Goal: Information Seeking & Learning: Learn about a topic

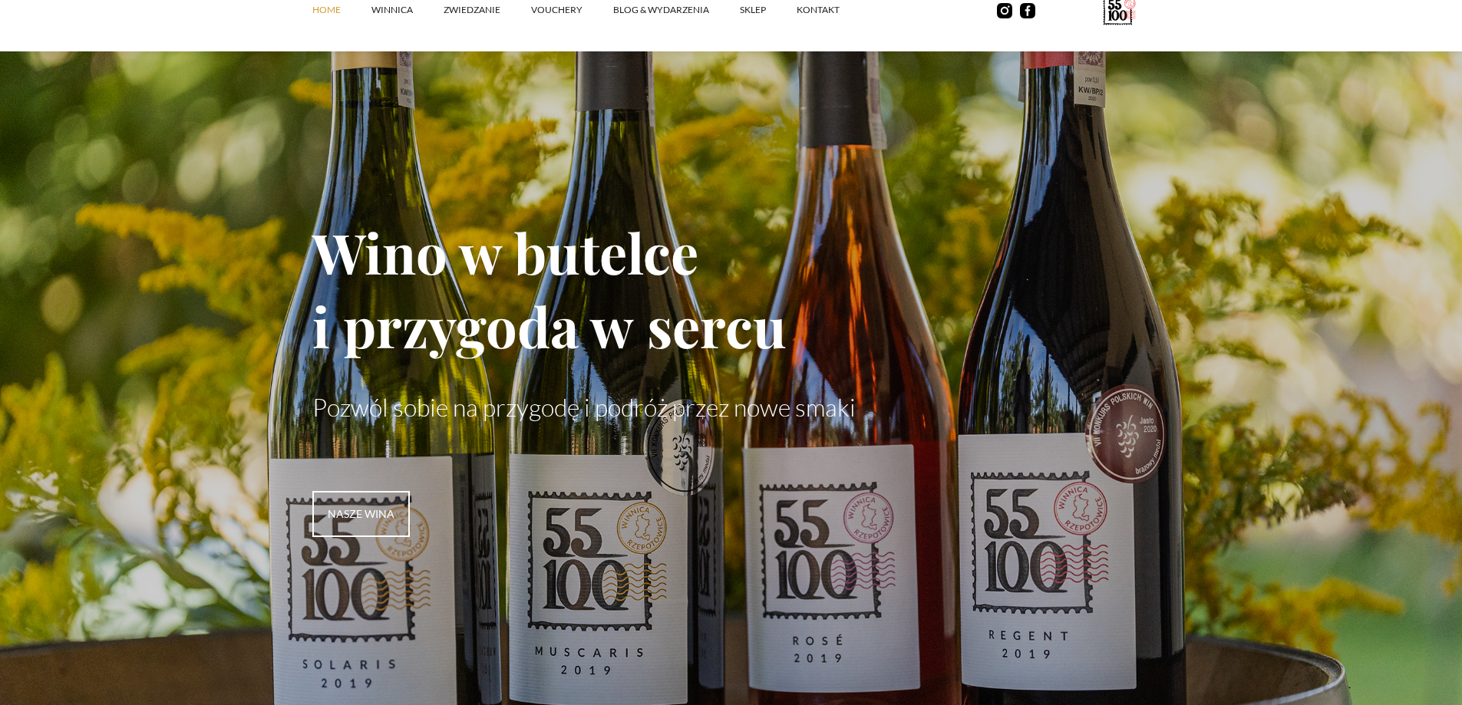
drag, startPoint x: 682, startPoint y: 415, endPoint x: 710, endPoint y: 234, distance: 182.5
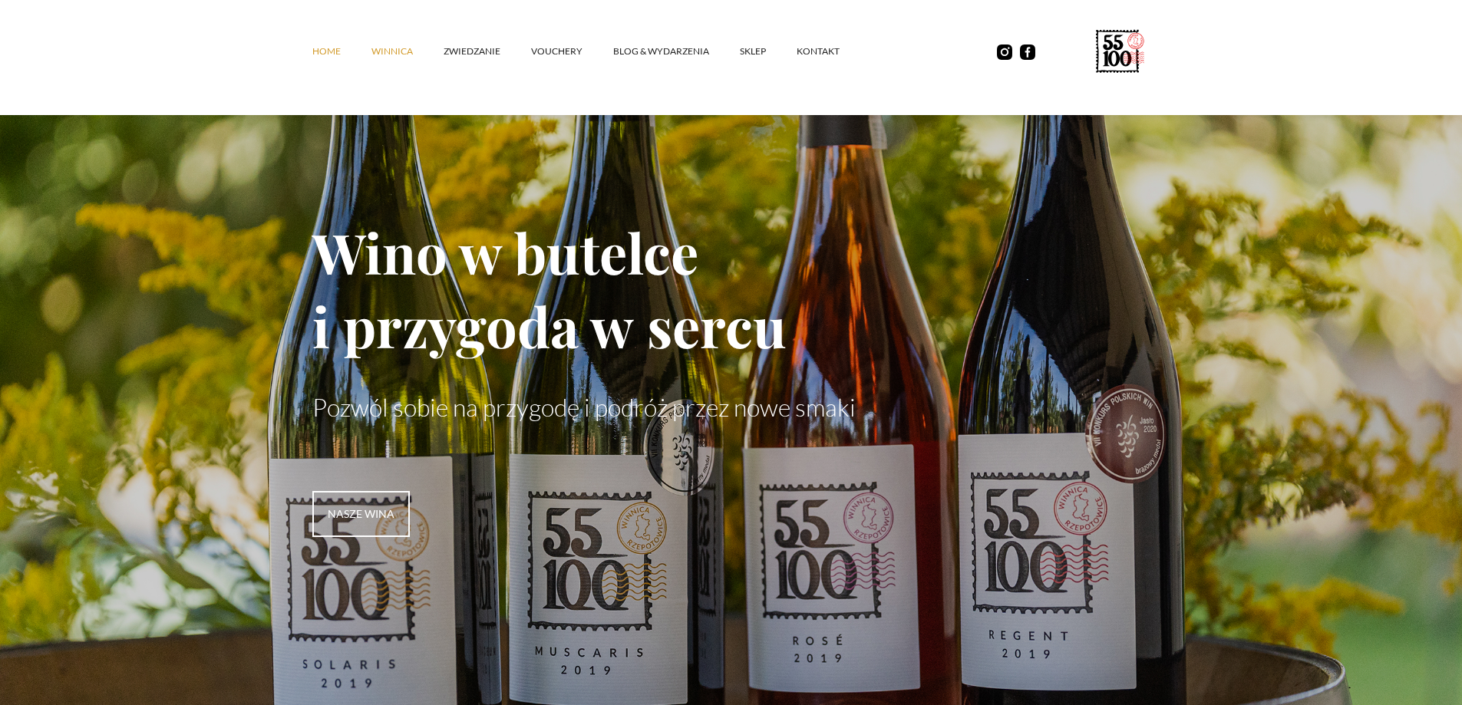
click at [380, 52] on link "winnica" at bounding box center [408, 51] width 72 height 46
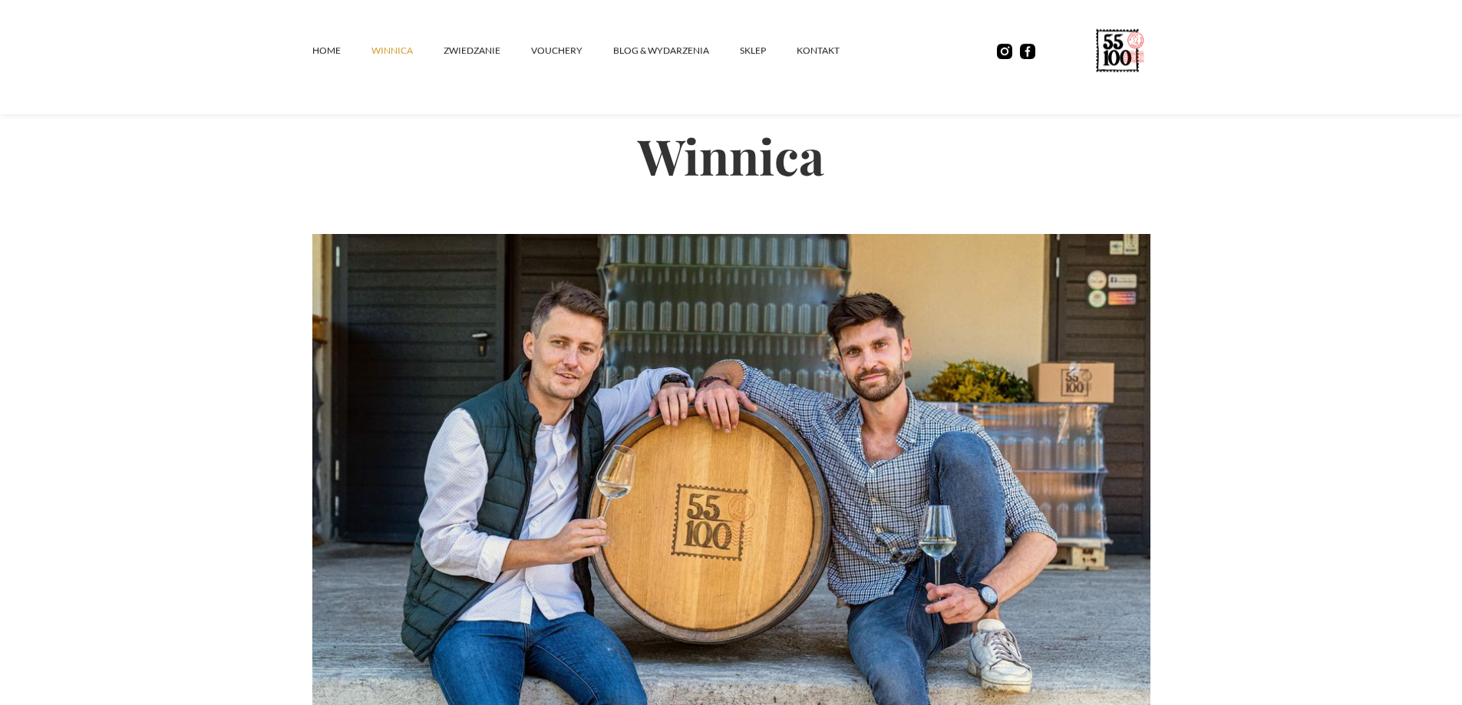
drag, startPoint x: 289, startPoint y: 318, endPoint x: 322, endPoint y: -93, distance: 412.0
click at [764, 55] on link "SKLEP" at bounding box center [768, 51] width 57 height 46
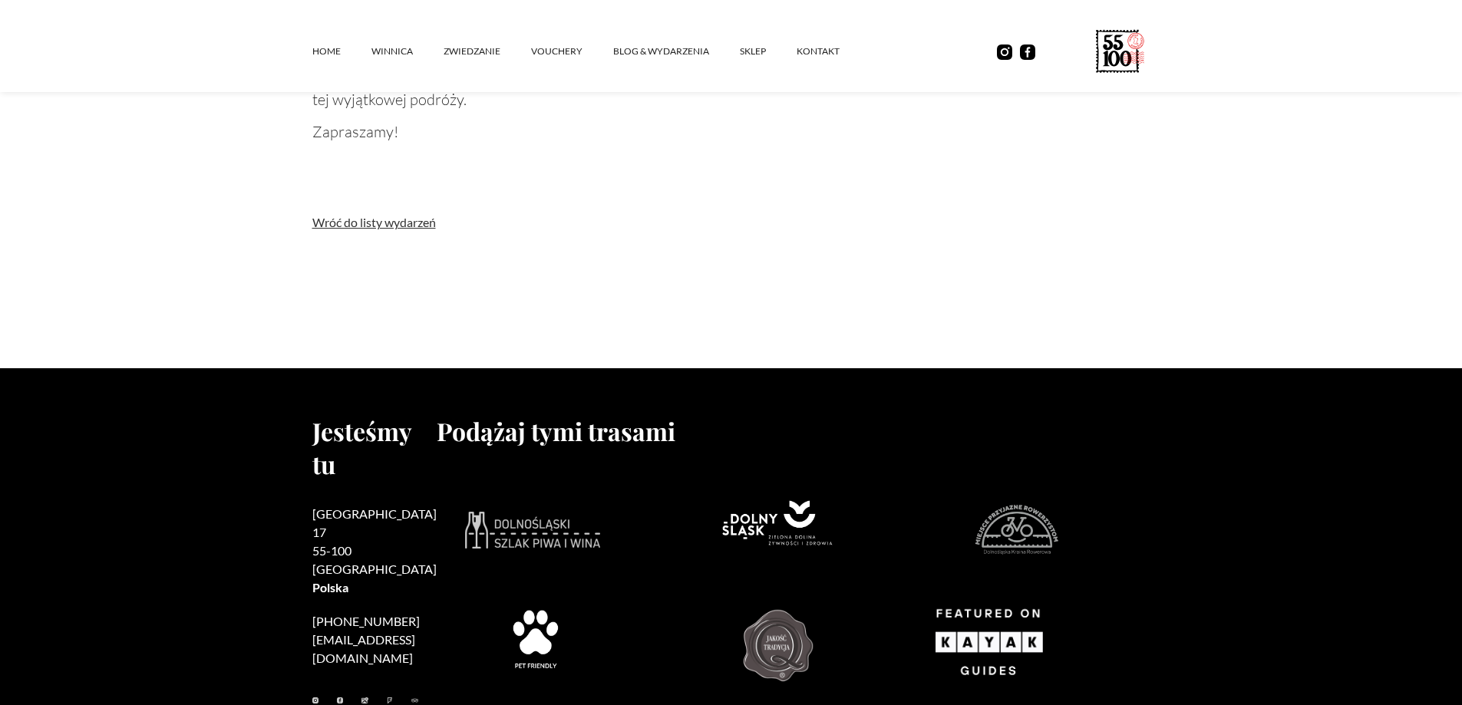
scroll to position [1996, 0]
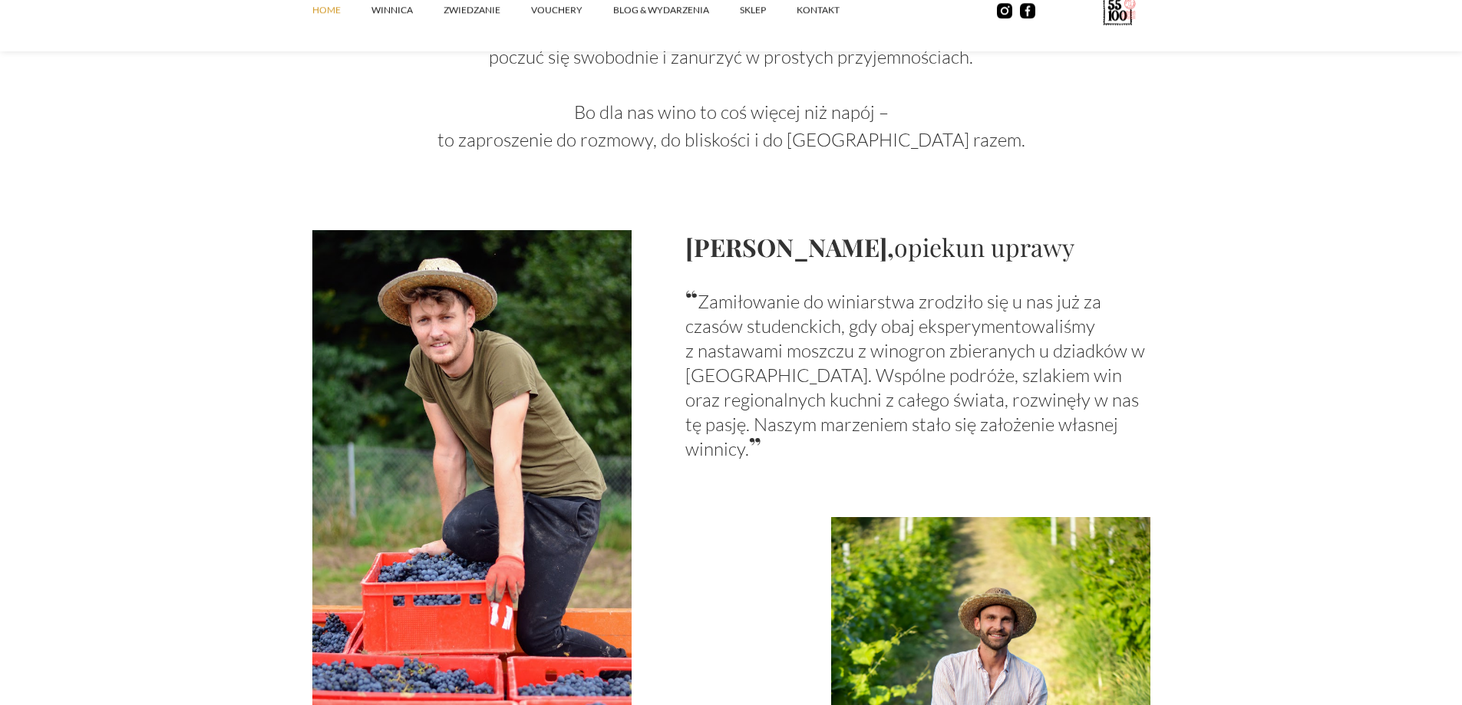
scroll to position [1305, 0]
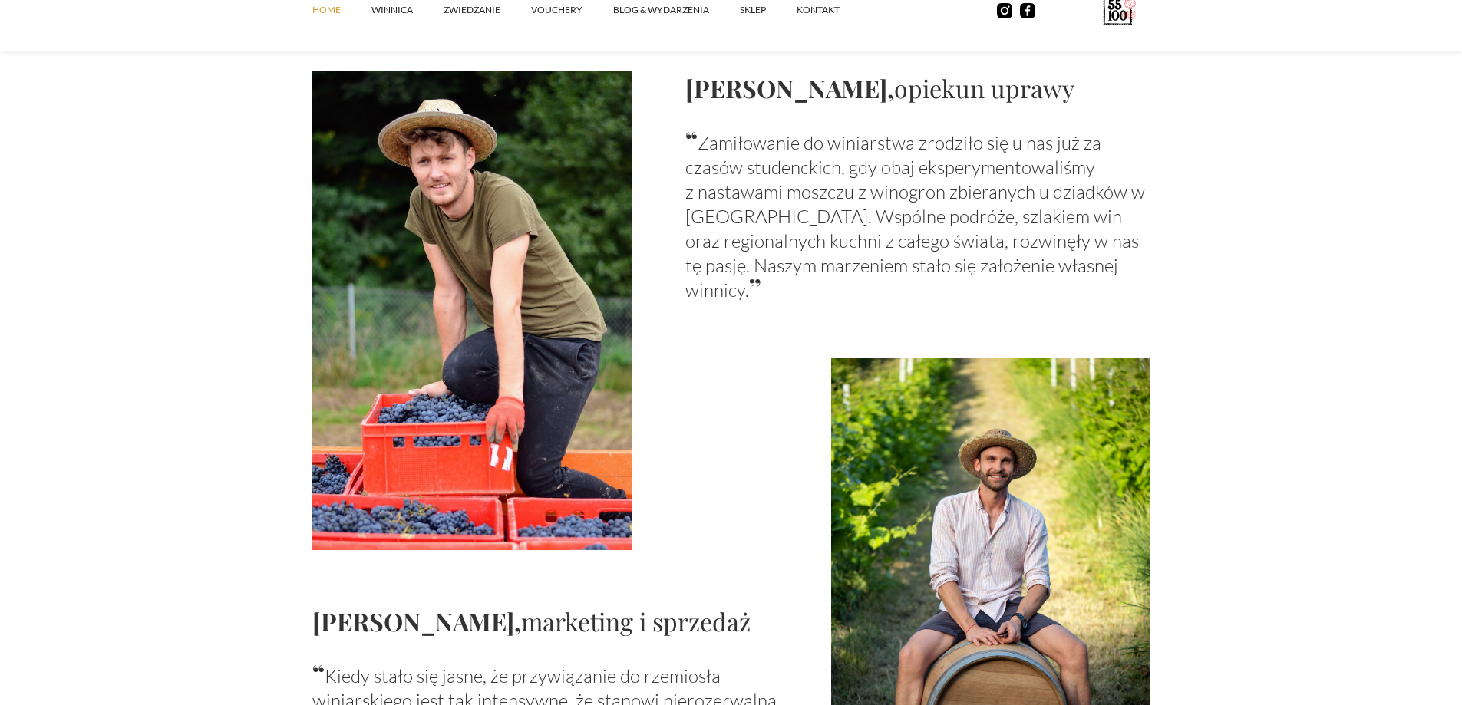
click at [802, 164] on p "“ Zamiłowanie do winiarstwa zrodziło się u nas już za czasów studenckich, gdy o…" at bounding box center [917, 214] width 465 height 175
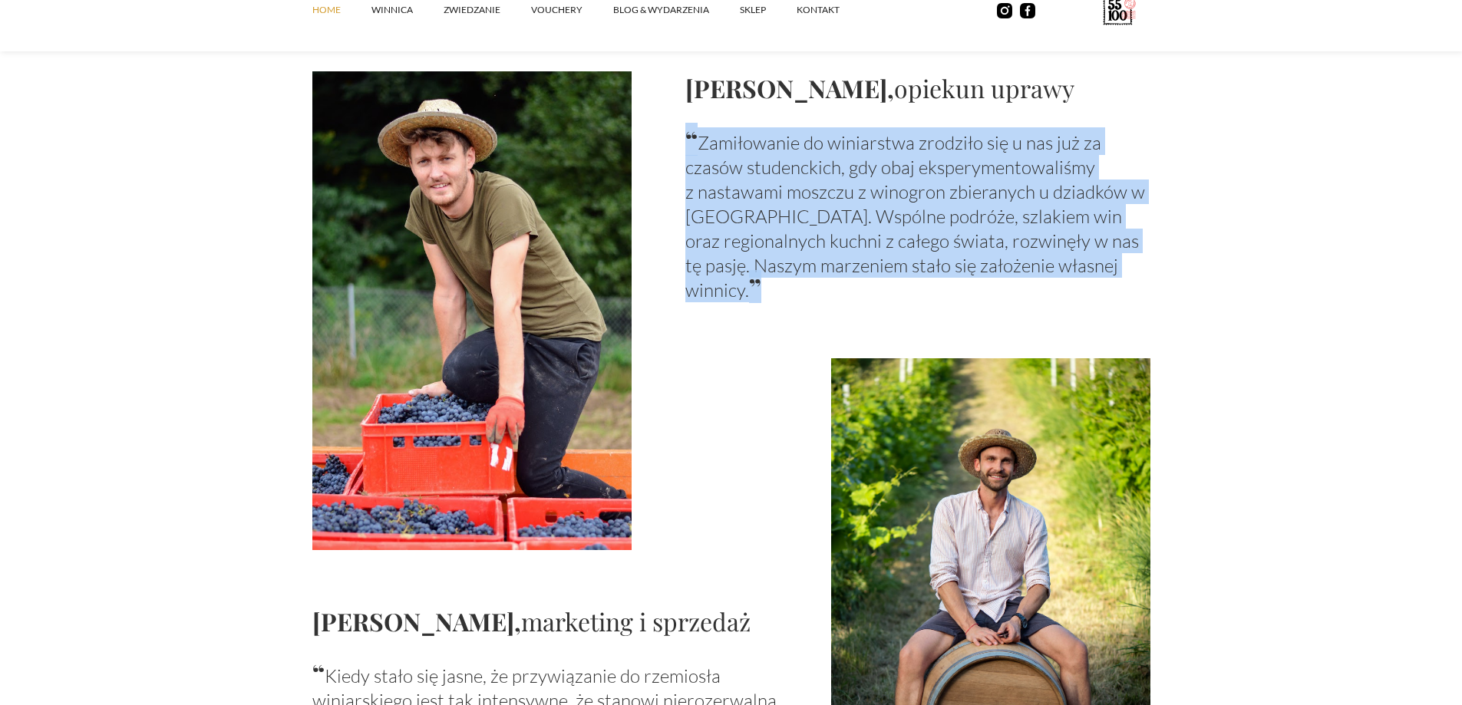
click at [802, 164] on p "“ Zamiłowanie do winiarstwa zrodziło się u nas już za czasów studenckich, gdy o…" at bounding box center [917, 214] width 465 height 175
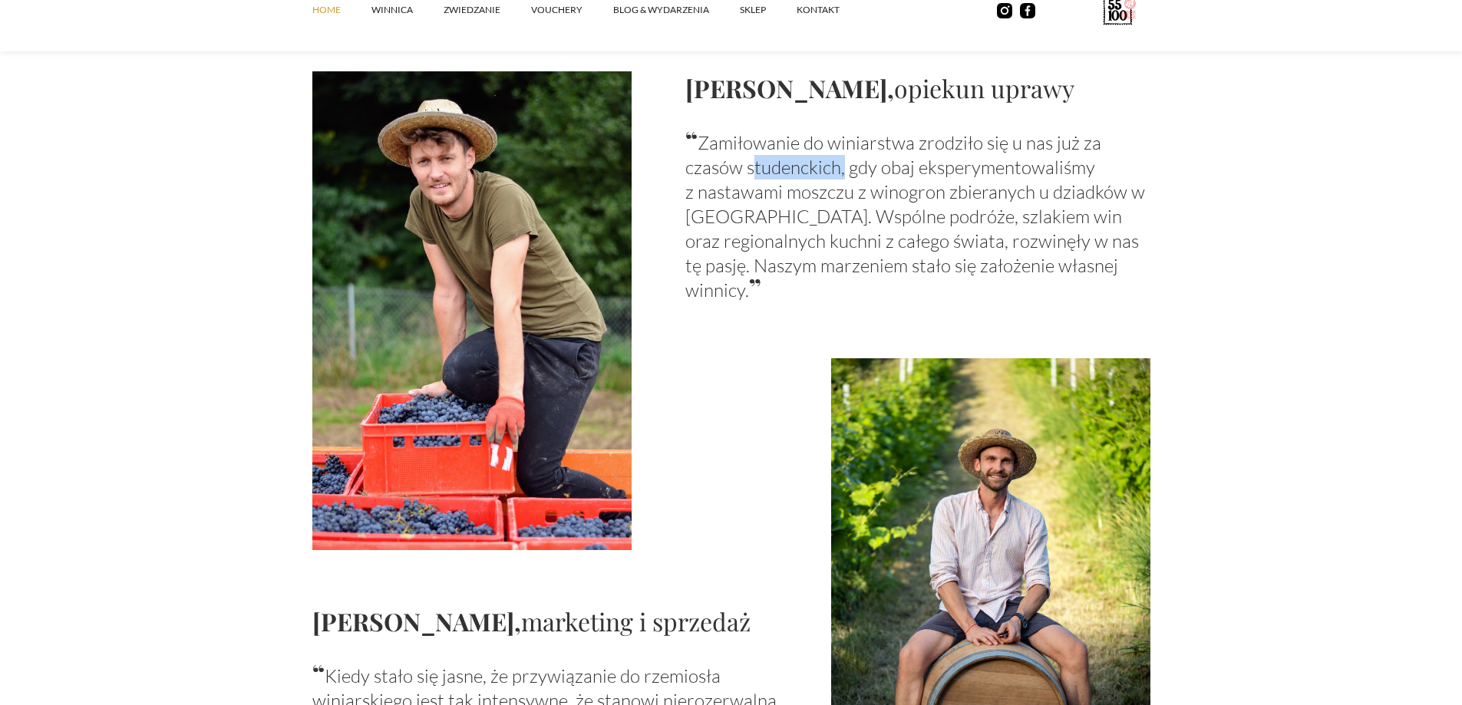
click at [802, 164] on p "“ Zamiłowanie do winiarstwa zrodziło się u nas już za czasów studenckich, gdy o…" at bounding box center [917, 214] width 465 height 175
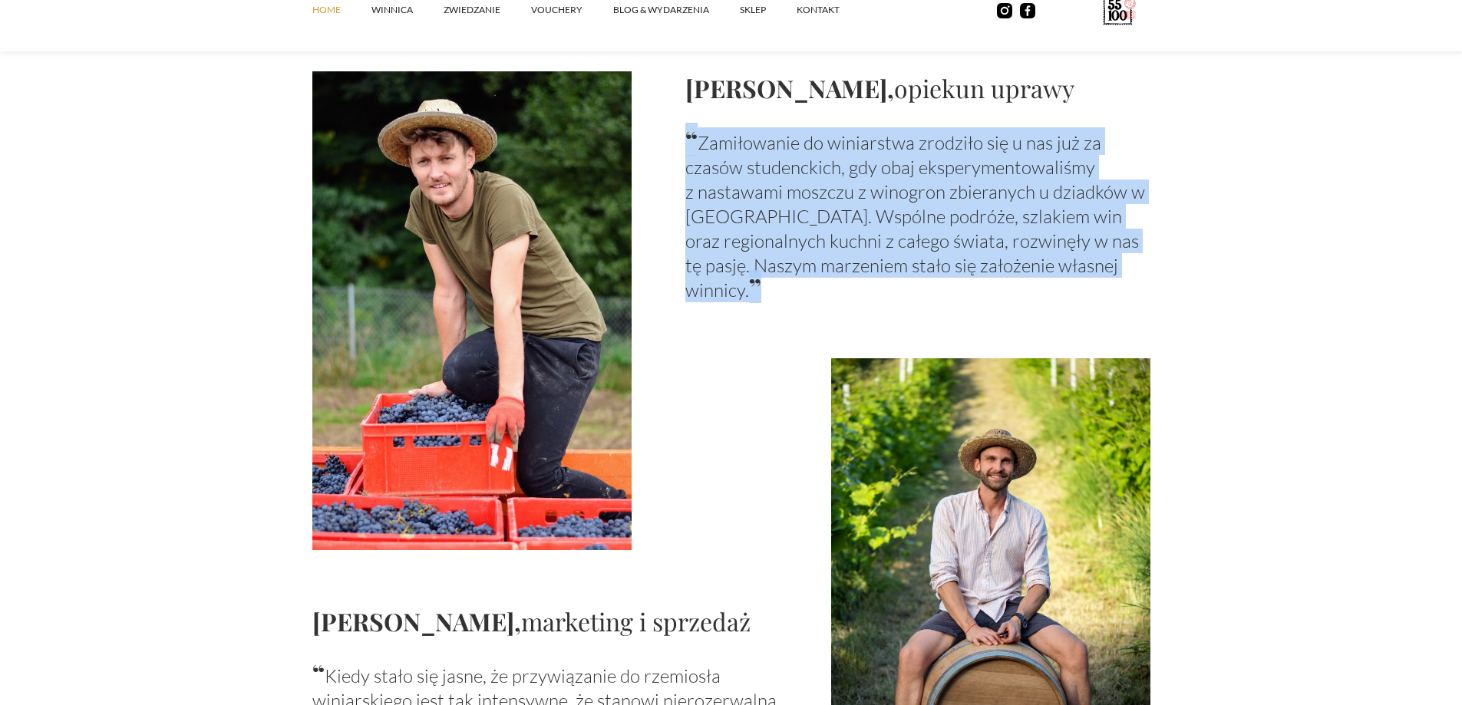
click at [802, 164] on p "“ Zamiłowanie do winiarstwa zrodziło się u nas już za czasów studenckich, gdy o…" at bounding box center [917, 214] width 465 height 175
click at [735, 194] on p "“ Zamiłowanie do winiarstwa zrodziło się u nas już za czasów studenckich, gdy o…" at bounding box center [917, 214] width 465 height 175
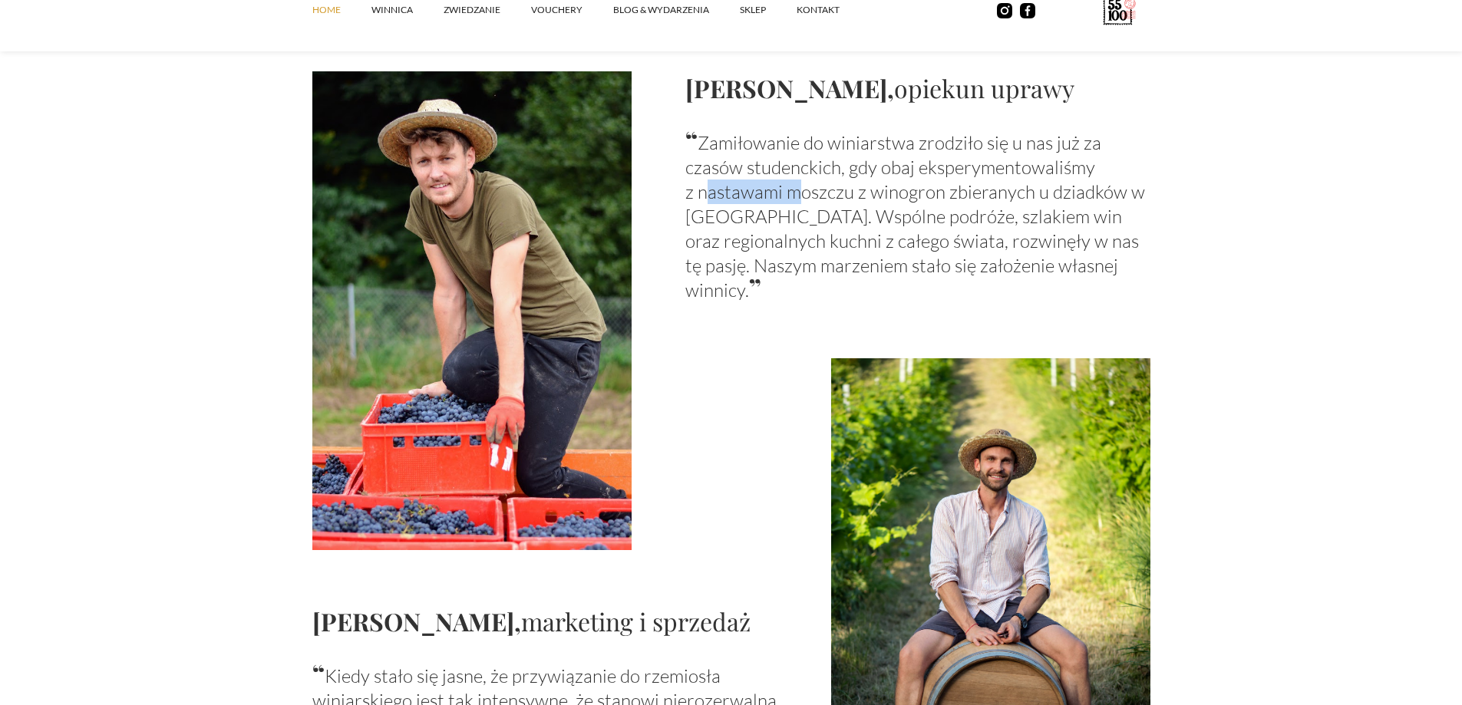
click at [735, 194] on p "“ Zamiłowanie do winiarstwa zrodziło się u nas już za czasów studenckich, gdy o…" at bounding box center [917, 214] width 465 height 175
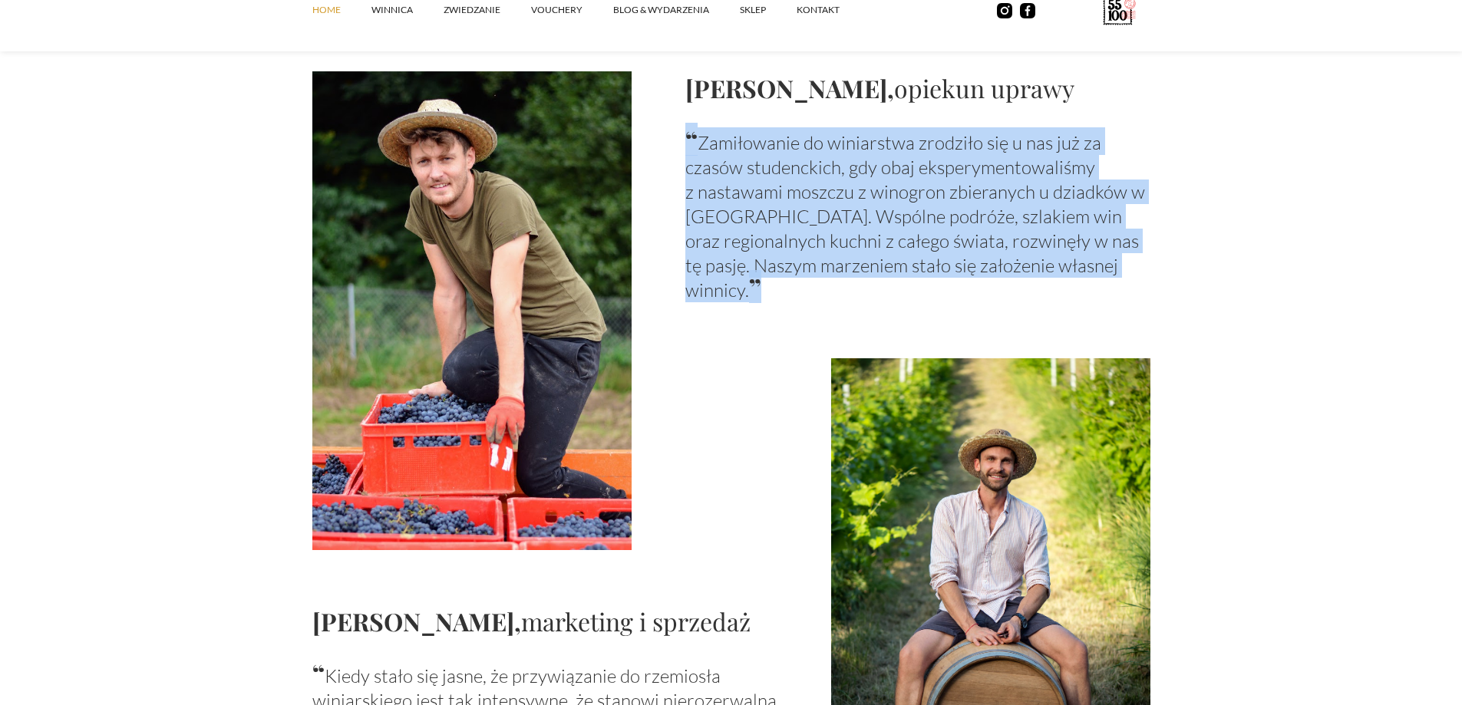
click at [735, 194] on p "“ Zamiłowanie do winiarstwa zrodziło się u nas już za czasów studenckich, gdy o…" at bounding box center [917, 214] width 465 height 175
click at [792, 219] on p "“ Zamiłowanie do winiarstwa zrodziło się u nas już za czasów studenckich, gdy o…" at bounding box center [917, 214] width 465 height 175
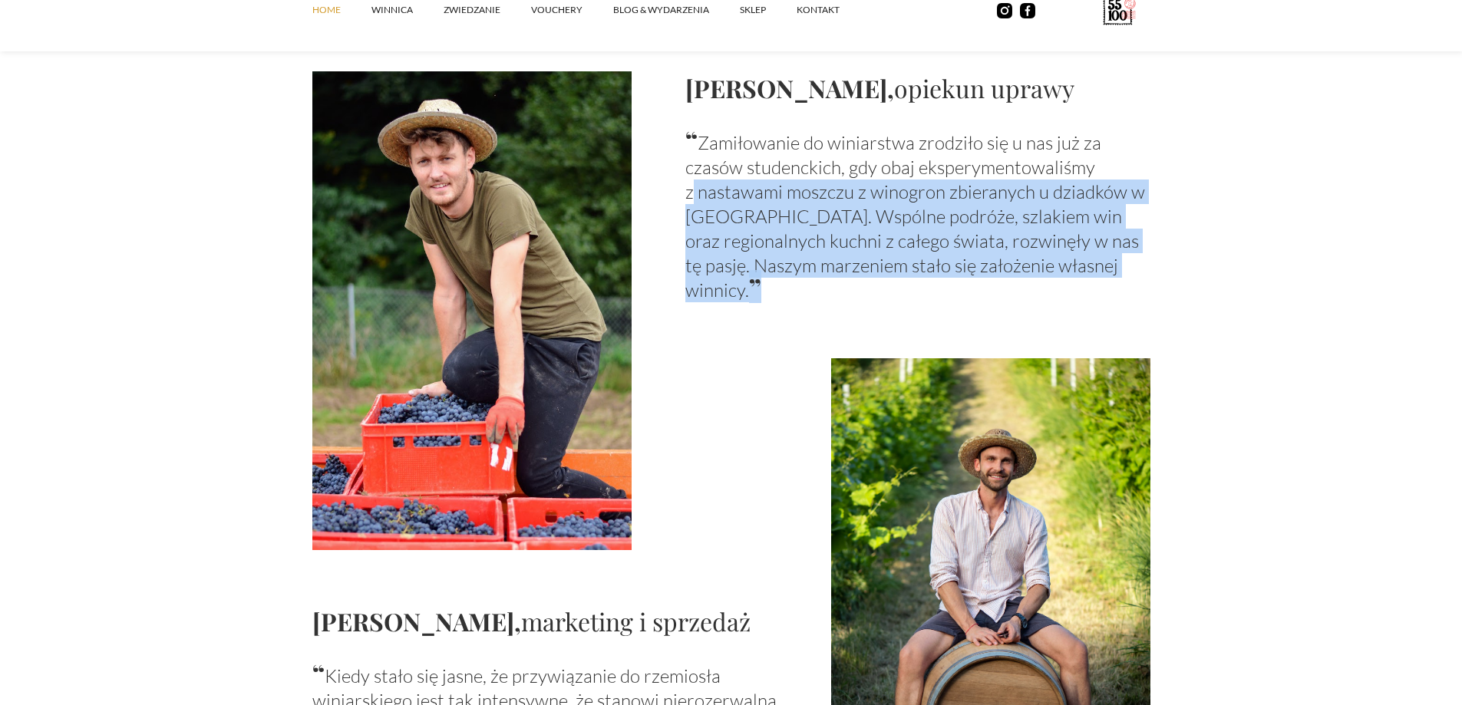
drag, startPoint x: 677, startPoint y: 195, endPoint x: 1068, endPoint y: 262, distance: 396.4
click at [1068, 262] on div "[PERSON_NAME], opiekun uprawy “ Zamiłowanie do winiarstwa zrodziło się u nas ju…" at bounding box center [731, 310] width 838 height 479
click at [1068, 262] on p "“ Zamiłowanie do winiarstwa zrodziło się u nas już za czasów studenckich, gdy o…" at bounding box center [917, 214] width 465 height 175
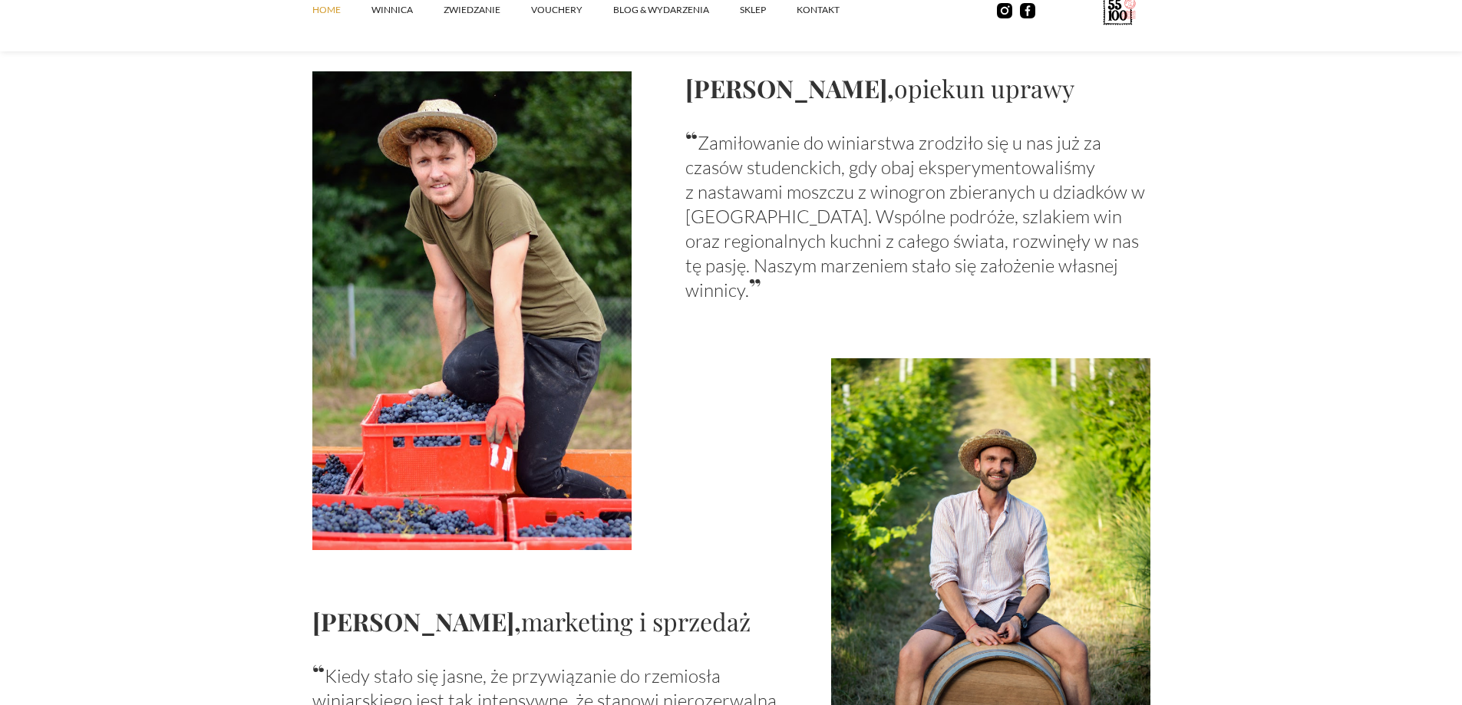
click at [1068, 262] on p "“ Zamiłowanie do winiarstwa zrodziło się u nas już za czasów studenckich, gdy o…" at bounding box center [917, 214] width 465 height 175
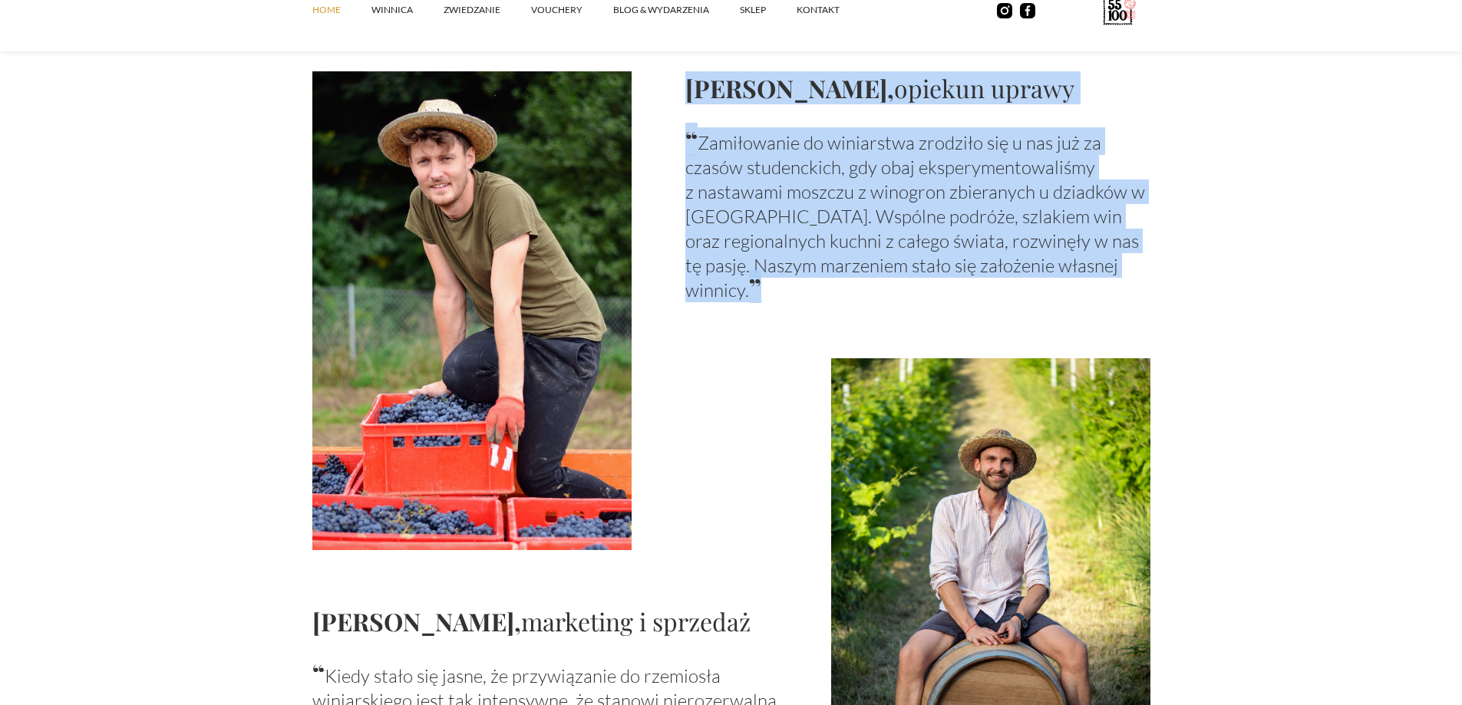
drag, startPoint x: 1068, startPoint y: 262, endPoint x: 787, endPoint y: 101, distance: 323.9
click at [787, 101] on div "[PERSON_NAME], opiekun uprawy “ Zamiłowanie do winiarstwa zrodziło się u nas ju…" at bounding box center [917, 186] width 465 height 231
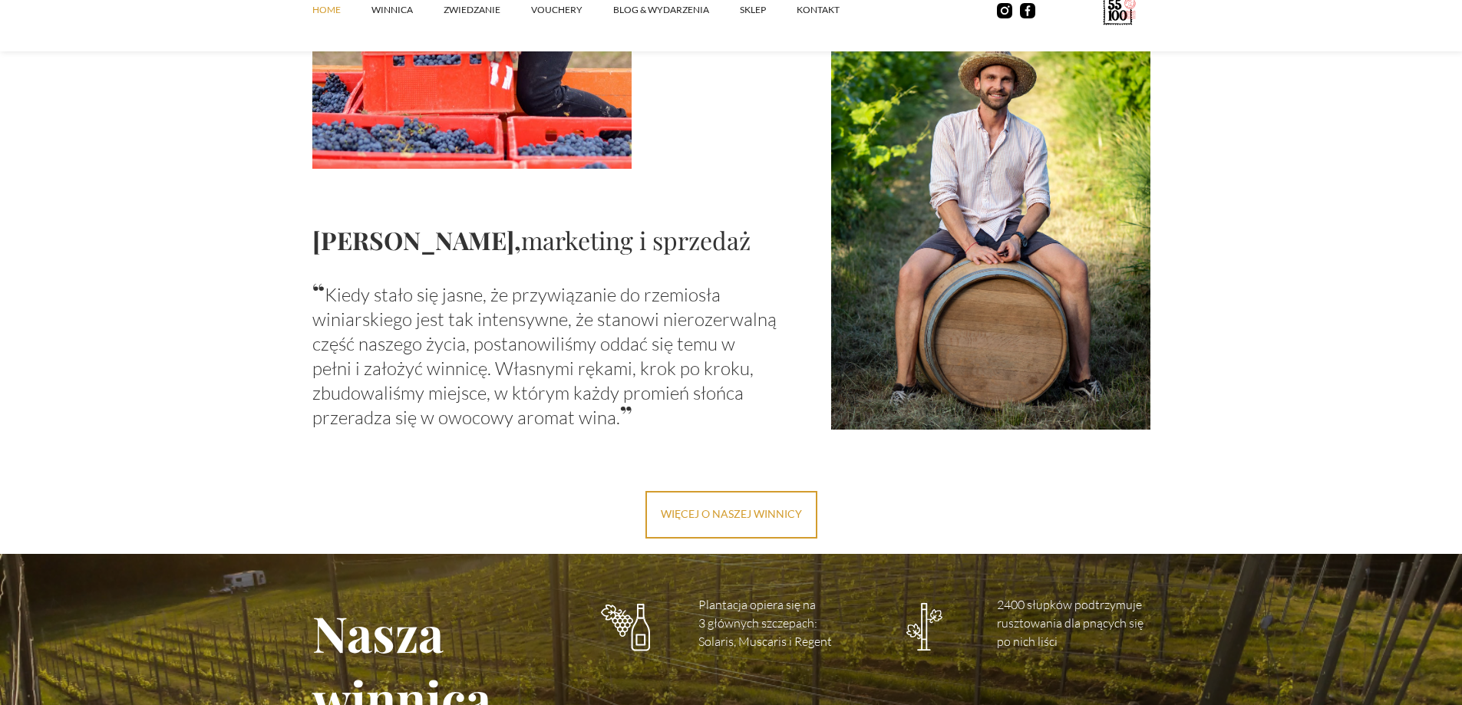
scroll to position [1689, 0]
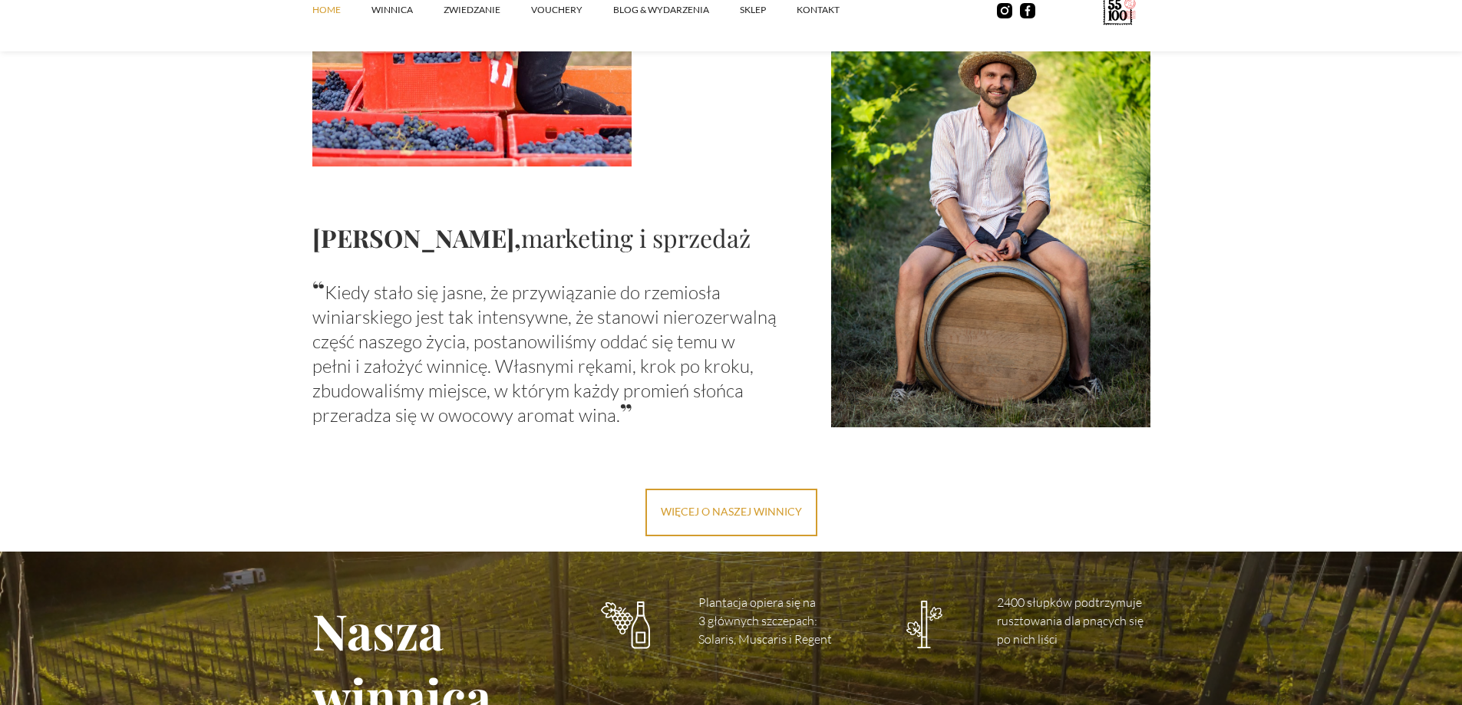
click at [420, 298] on p "“ Kiedy stało się jasne, że przywiązanie do rzemiosła winiarskiego jest tak int…" at bounding box center [544, 352] width 465 height 150
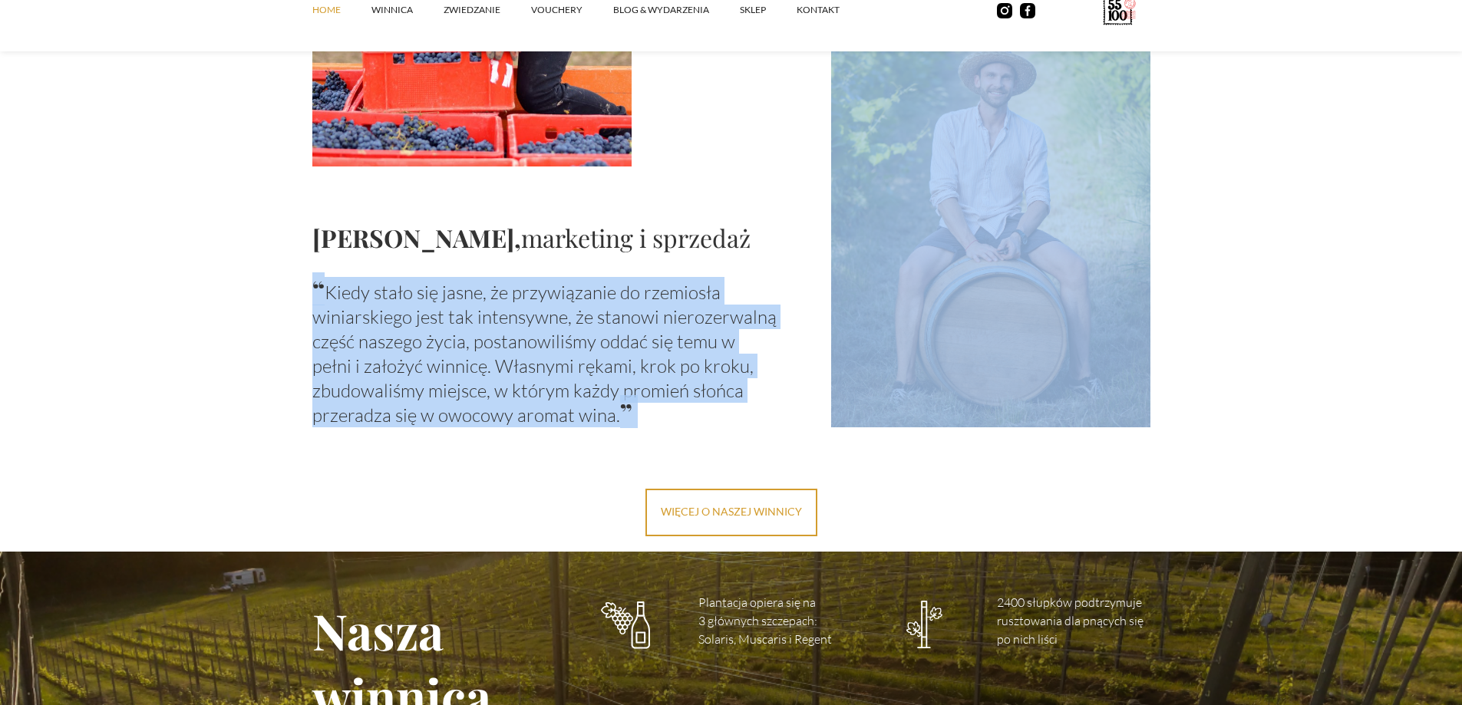
drag, startPoint x: 420, startPoint y: 298, endPoint x: 691, endPoint y: 406, distance: 291.8
click at [691, 406] on p "“ Kiedy stało się jasne, że przywiązanie do rzemiosła winiarskiego jest tak int…" at bounding box center [544, 352] width 465 height 150
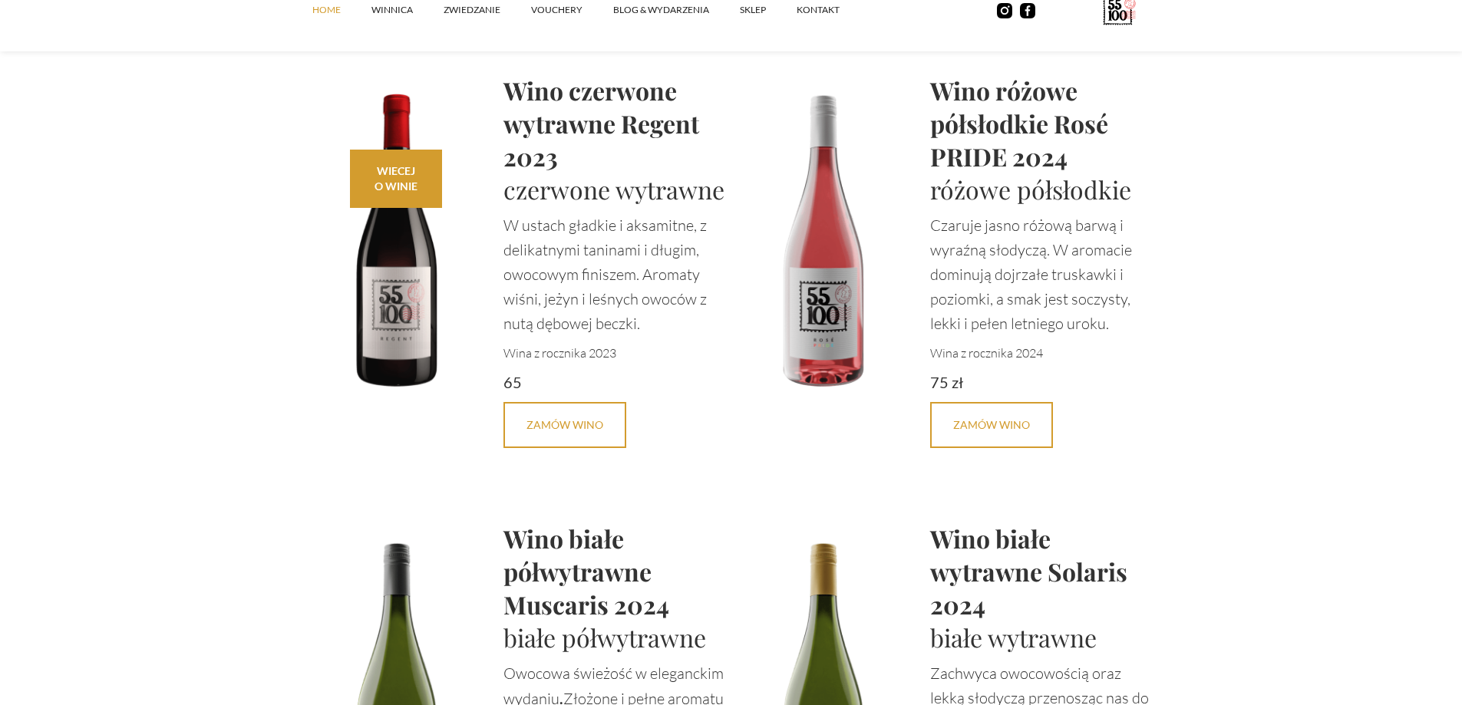
scroll to position [3301, 0]
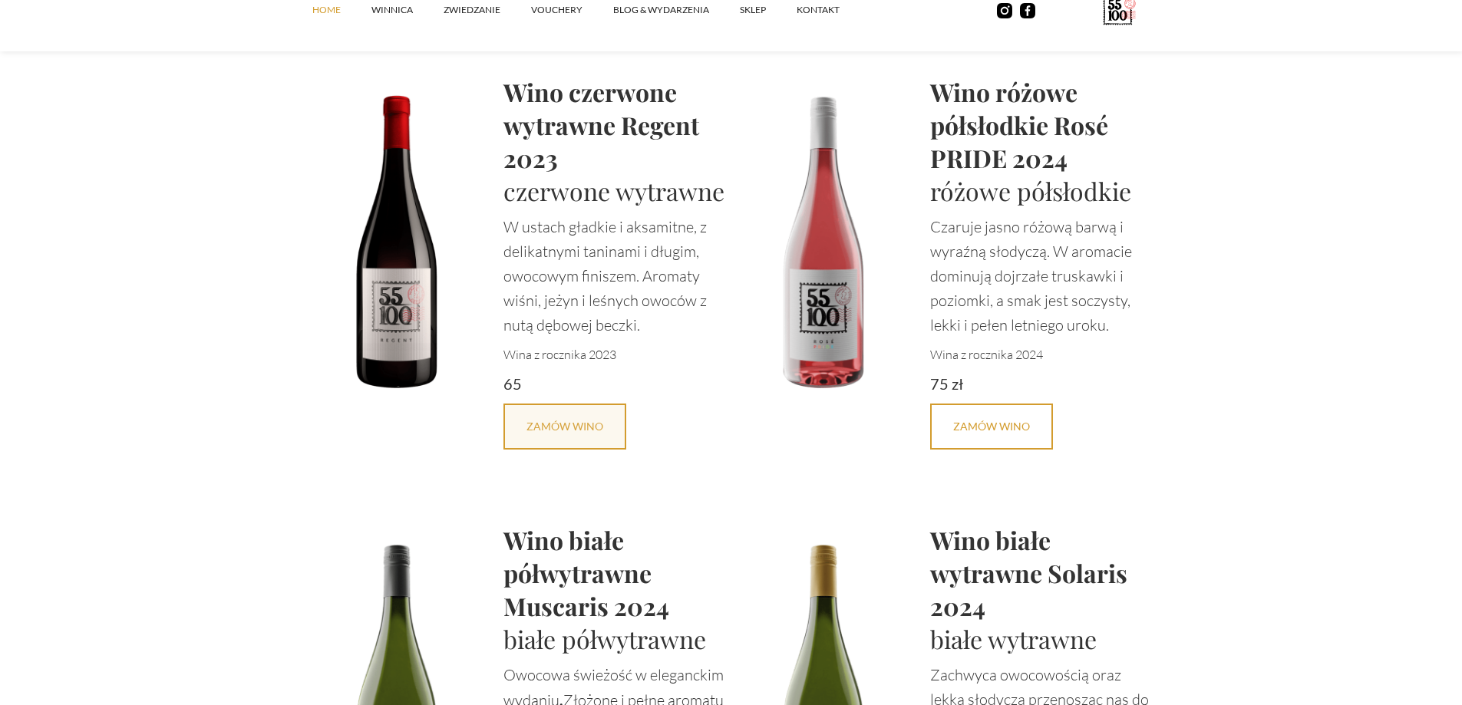
click at [564, 91] on h1 "Wino czerwone wytrawne Regent 2023" at bounding box center [618, 124] width 228 height 99
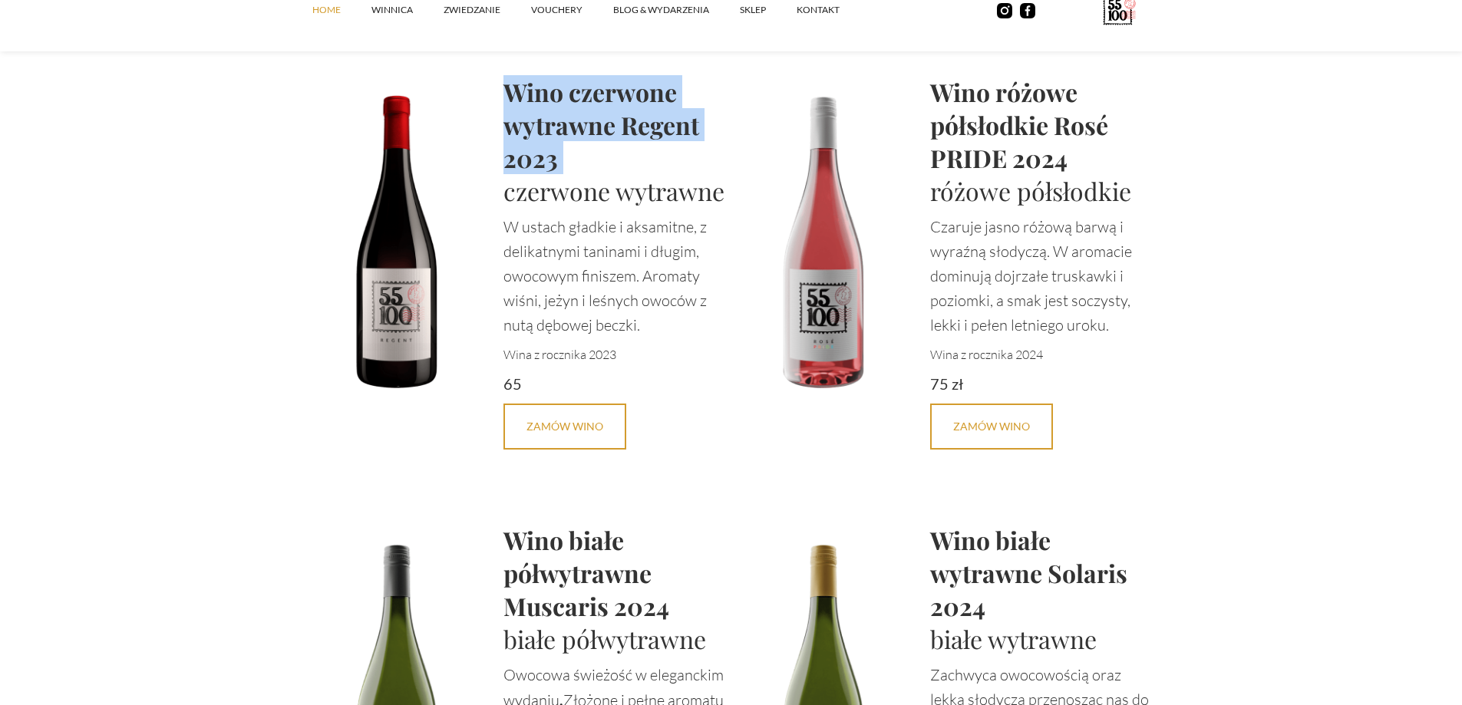
click at [564, 91] on h1 "Wino czerwone wytrawne Regent 2023" at bounding box center [618, 124] width 228 height 99
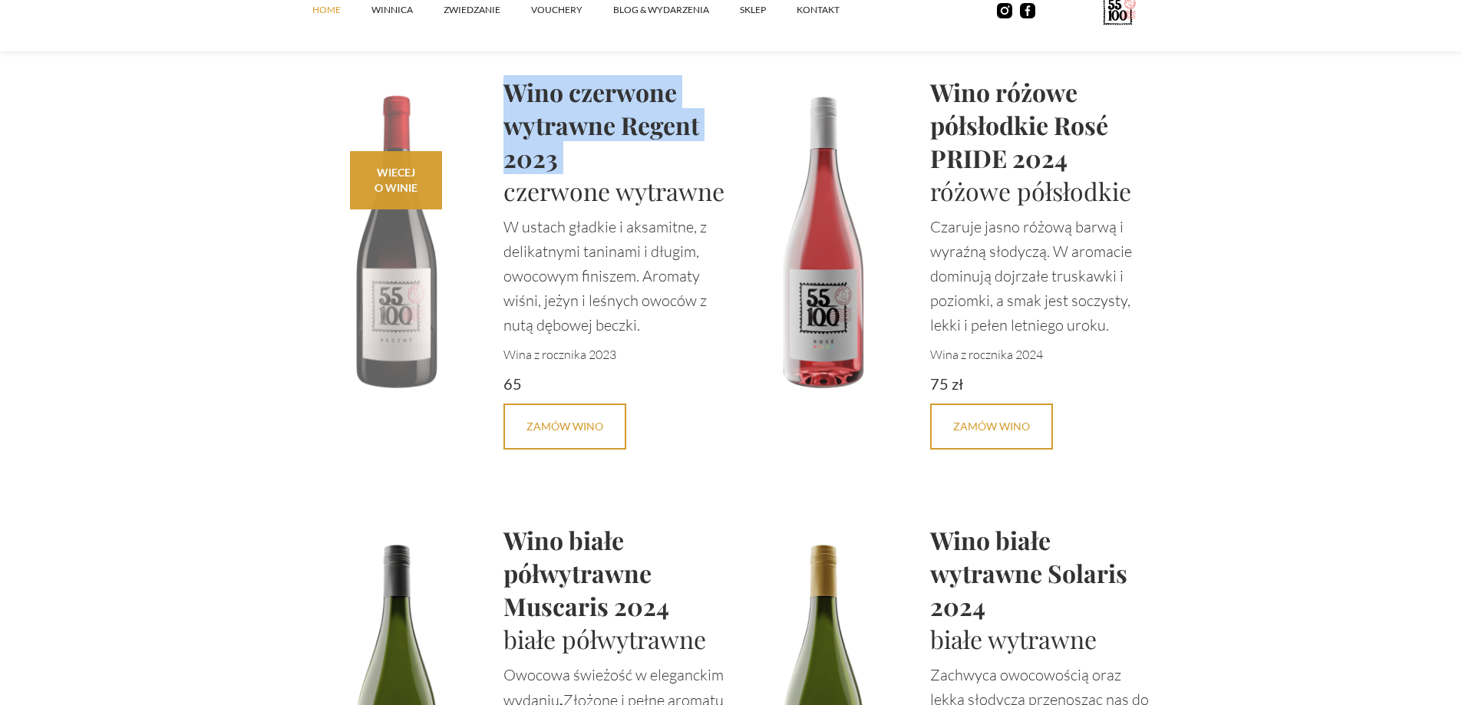
click at [386, 276] on img at bounding box center [397, 239] width 184 height 328
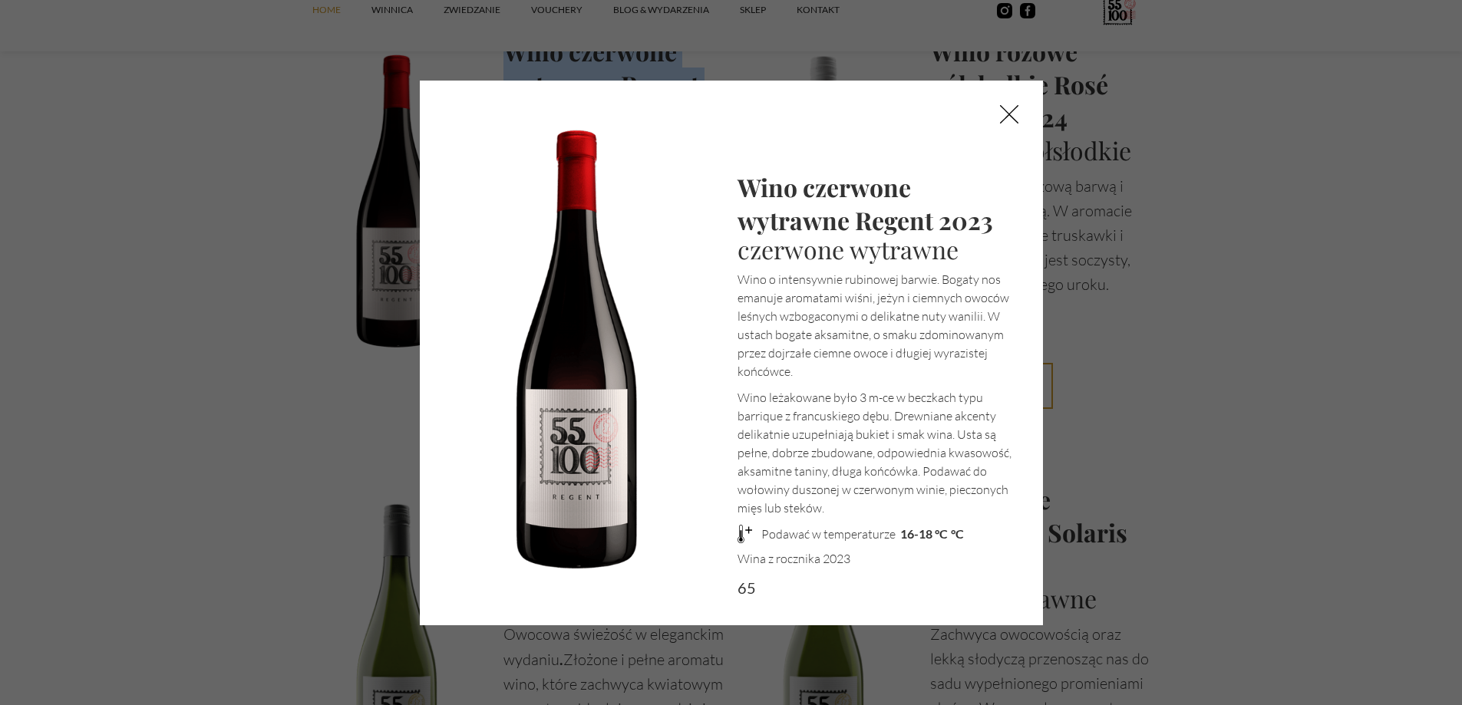
scroll to position [3378, 0]
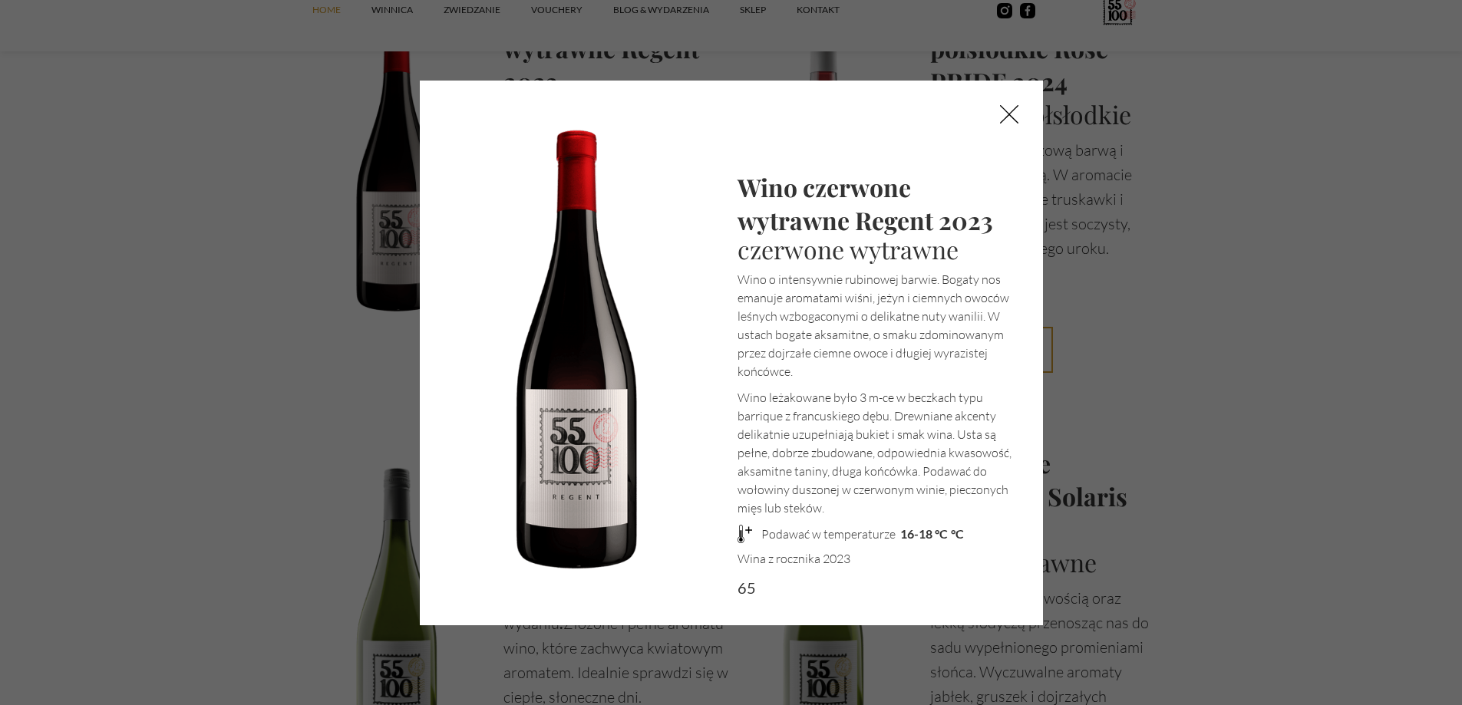
click at [896, 411] on p "Wino leżakowane było 3 m-ce w beczkach typu barrique z francuskiego dębu. Drewn…" at bounding box center [881, 452] width 286 height 129
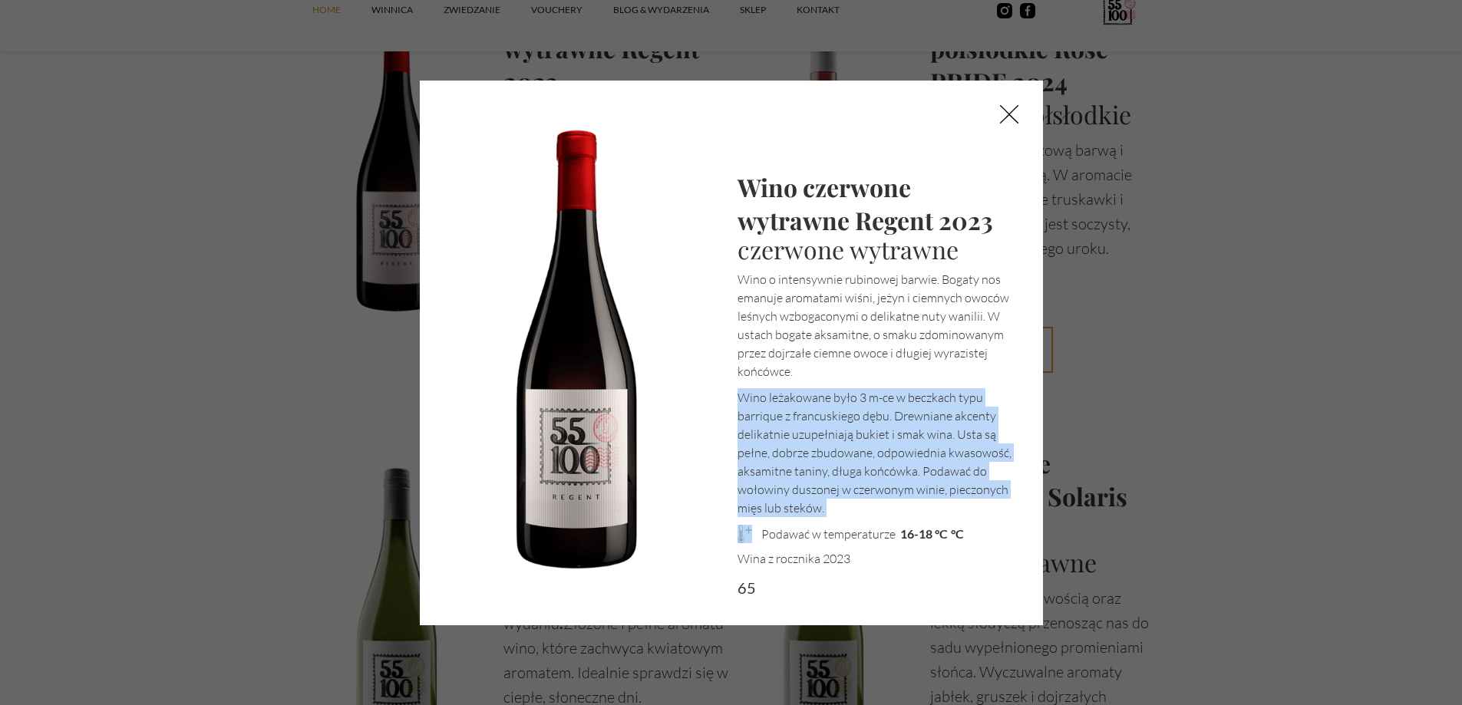
click at [896, 411] on p "Wino leżakowane było 3 m-ce w beczkach typu barrique z francuskiego dębu. Drewn…" at bounding box center [881, 452] width 286 height 129
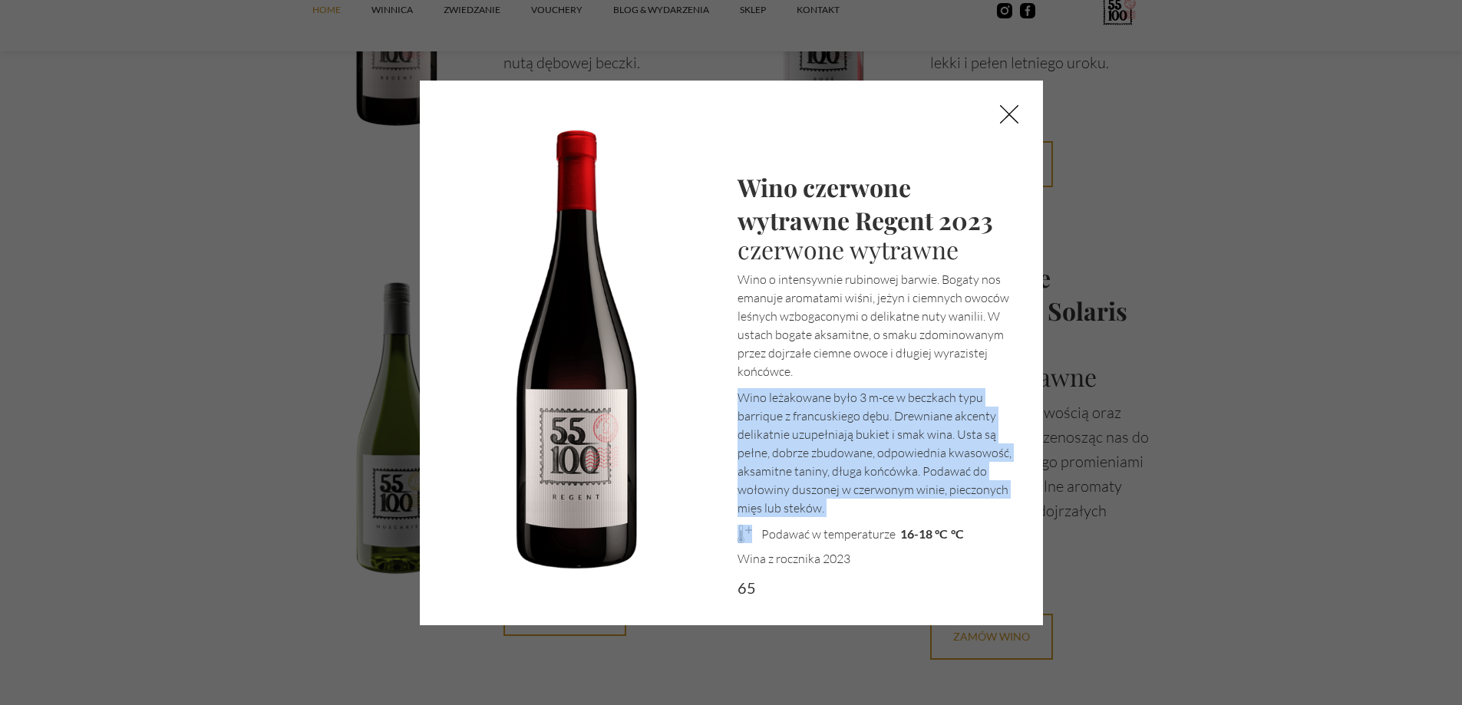
scroll to position [3608, 0]
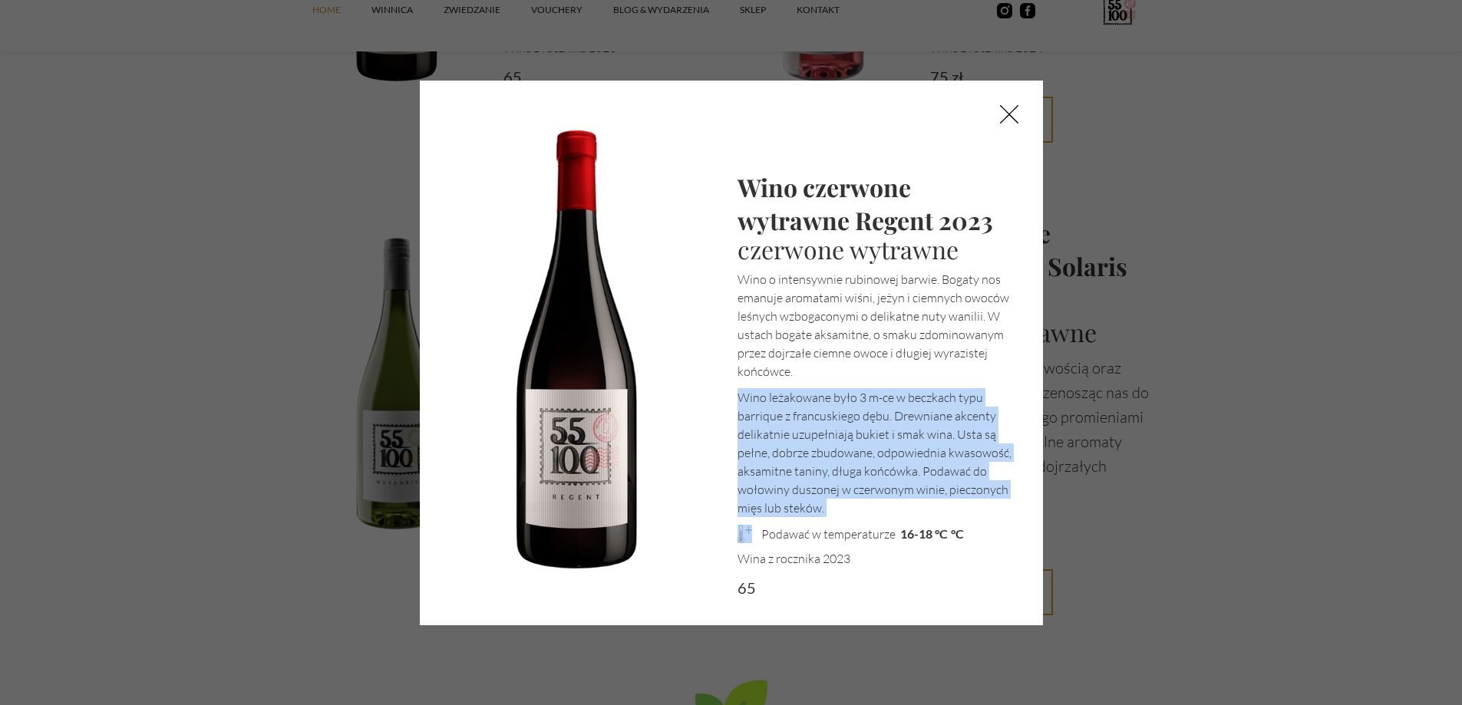
click at [1005, 126] on img at bounding box center [1010, 115] width 68 height 68
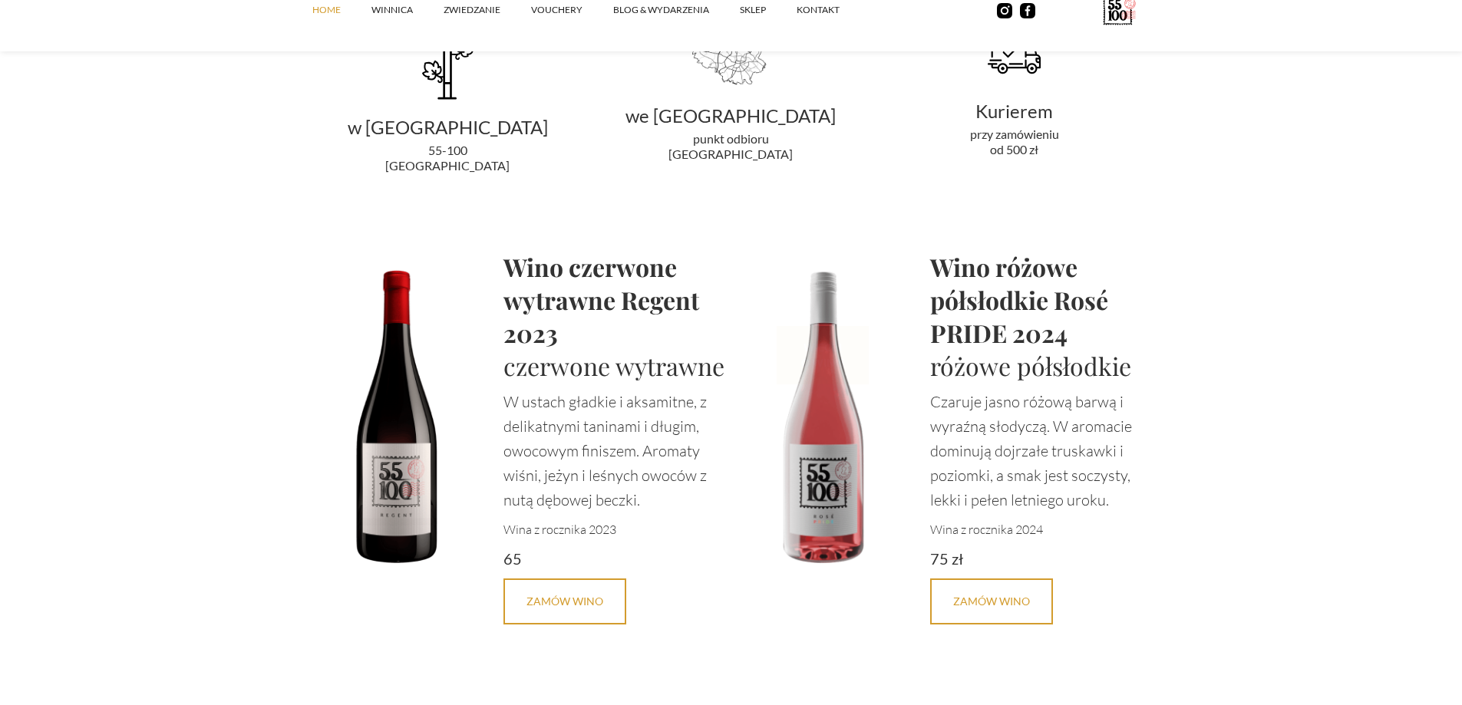
scroll to position [2994, 0]
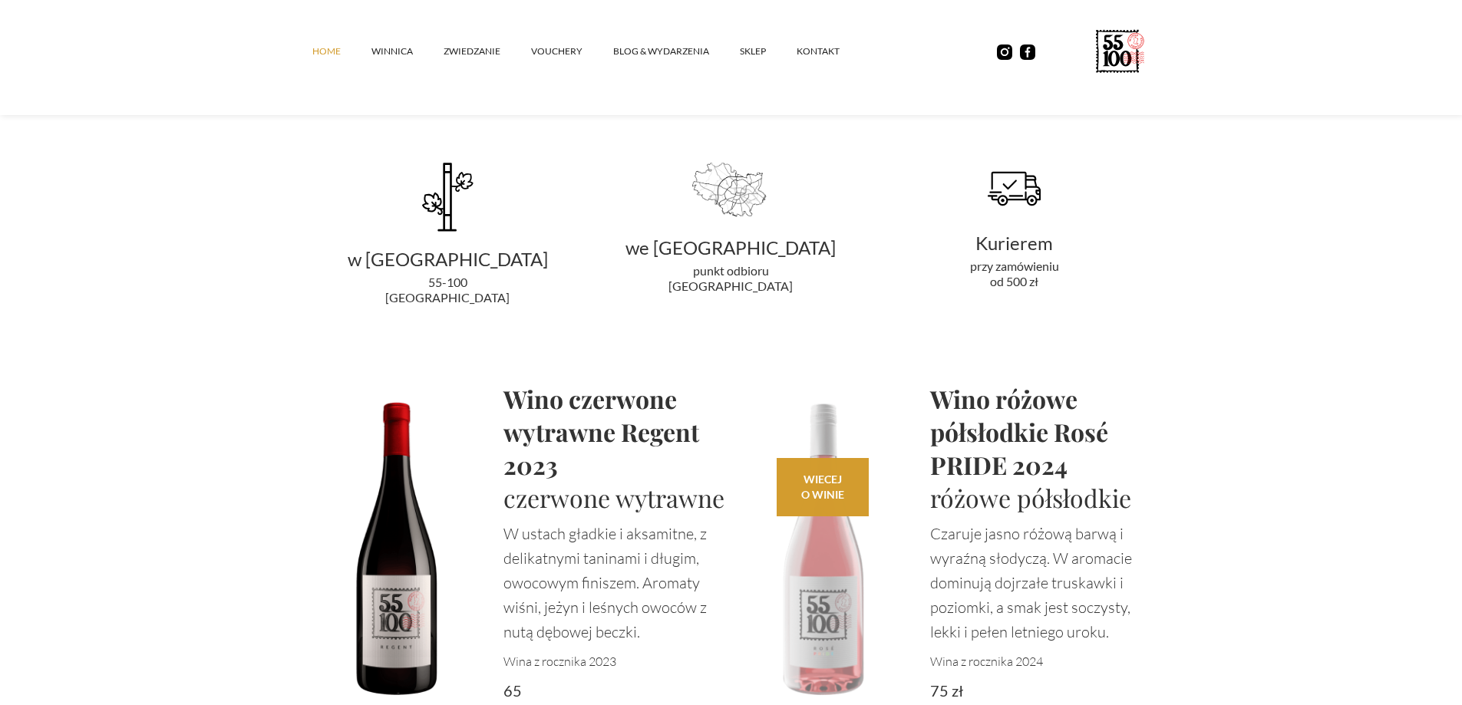
click at [817, 505] on div "WIECEJ O WINIE" at bounding box center [823, 487] width 92 height 58
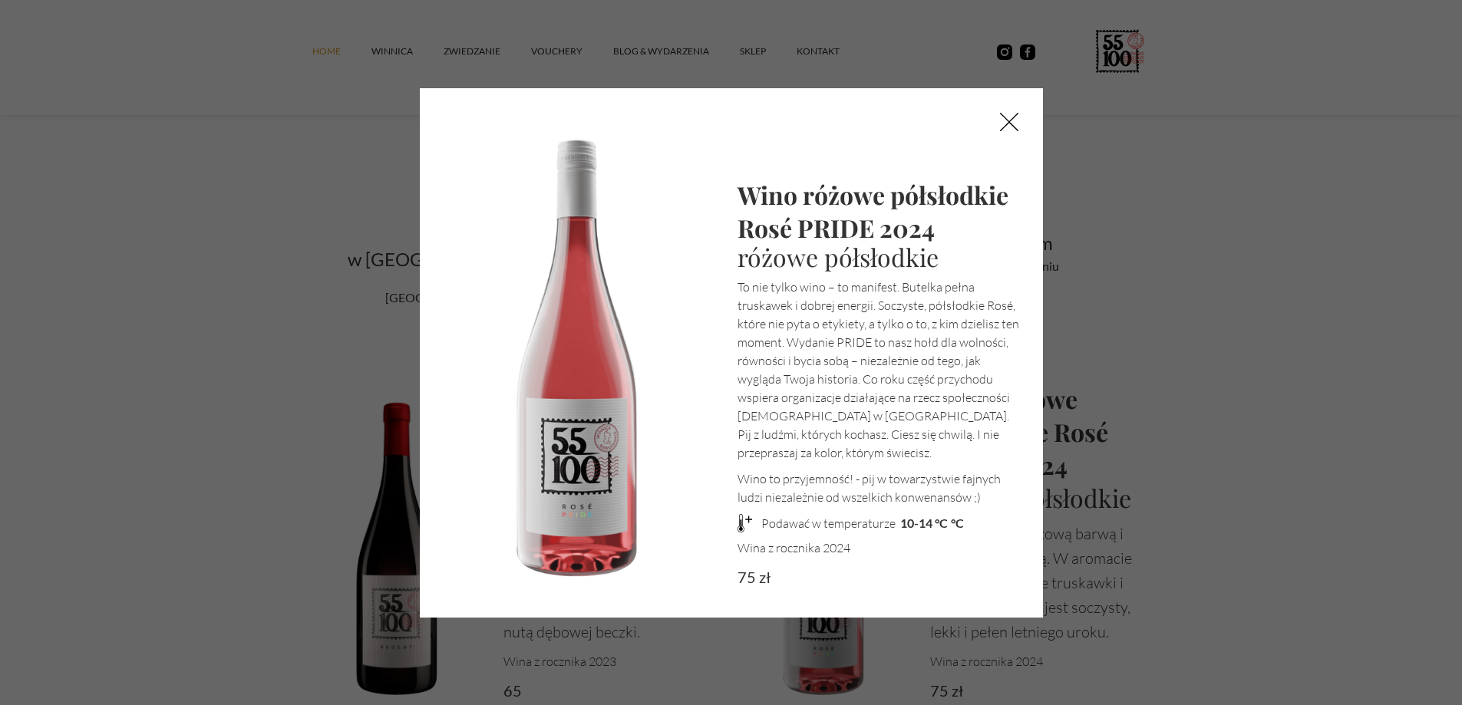
click at [830, 369] on p "To nie tylko wino – to manifest. Butelka pełna truskawek i dobrej energii. Socz…" at bounding box center [881, 370] width 286 height 184
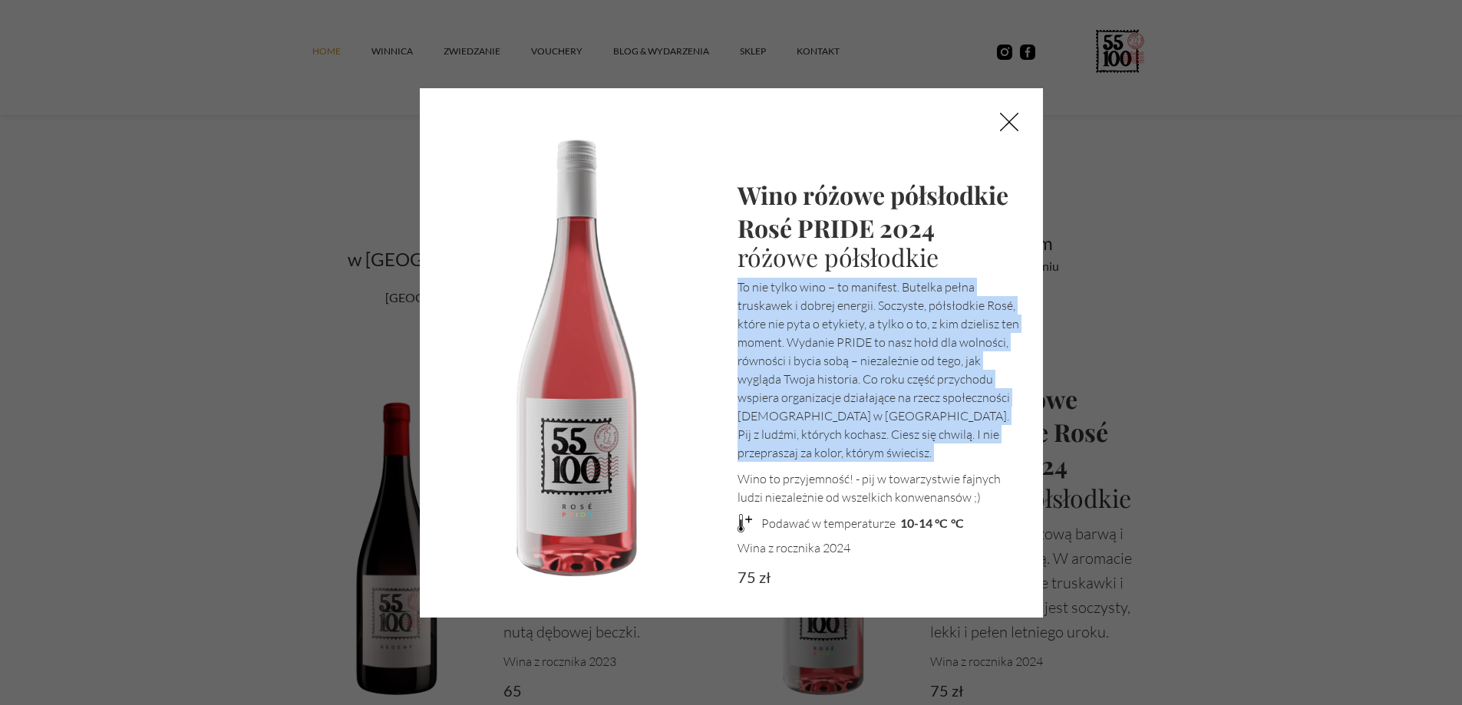
click at [830, 369] on p "To nie tylko wino – to manifest. Butelka pełna truskawek i dobrej energii. Socz…" at bounding box center [881, 370] width 286 height 184
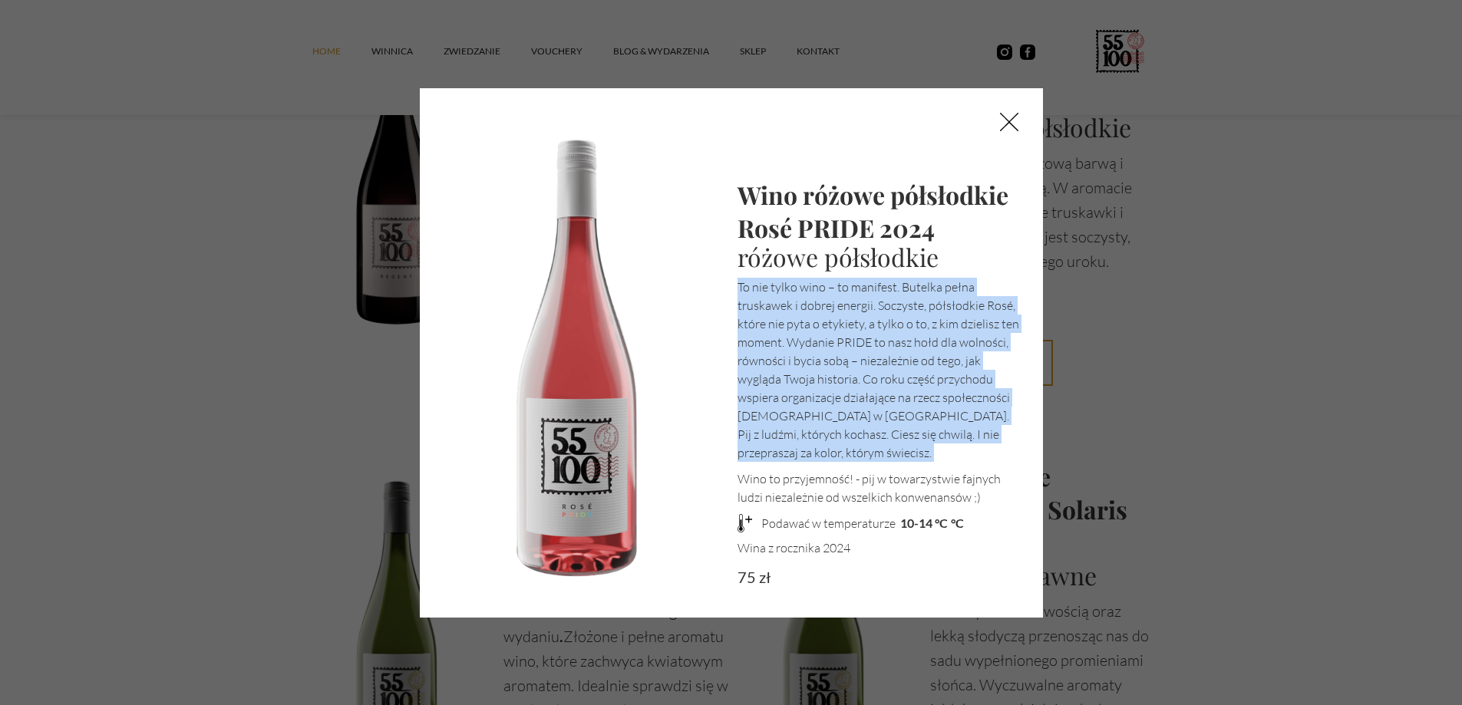
scroll to position [3378, 0]
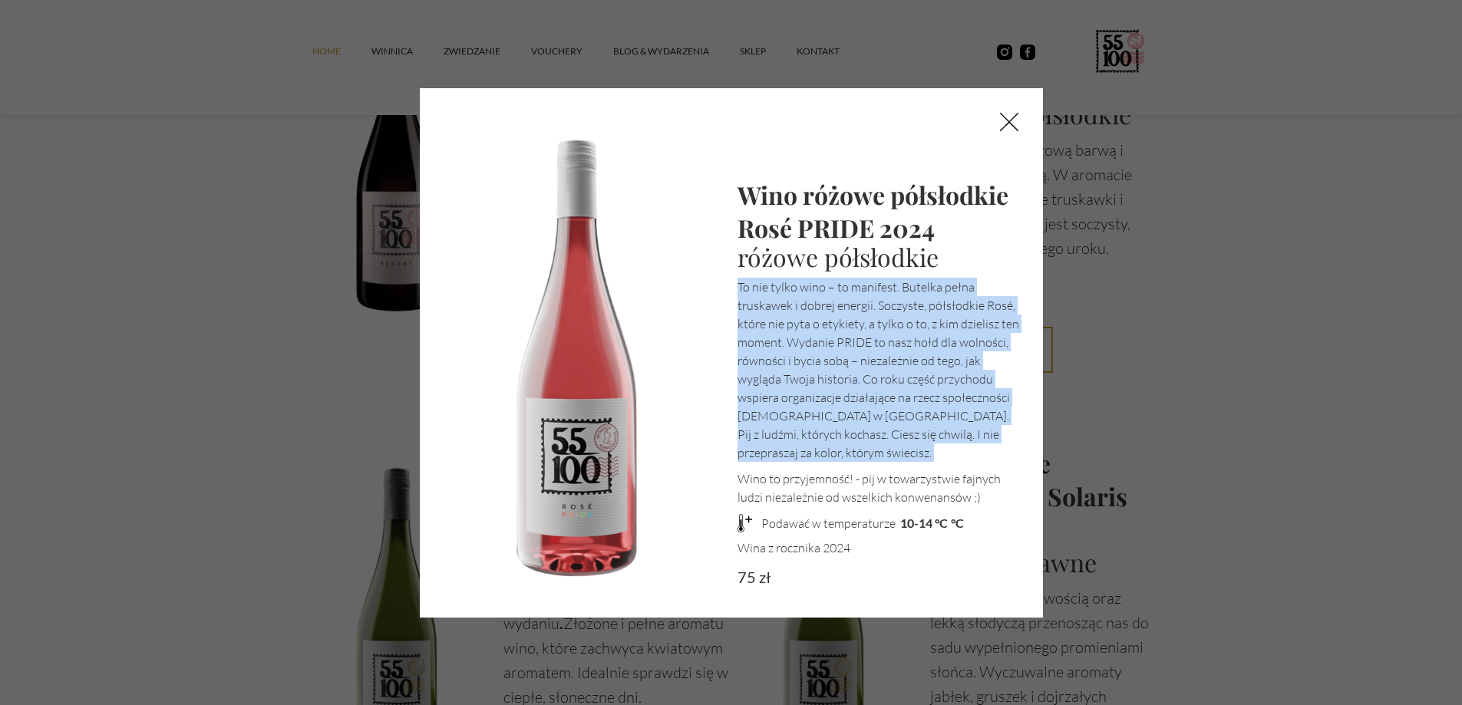
click at [1018, 113] on img at bounding box center [1010, 122] width 68 height 68
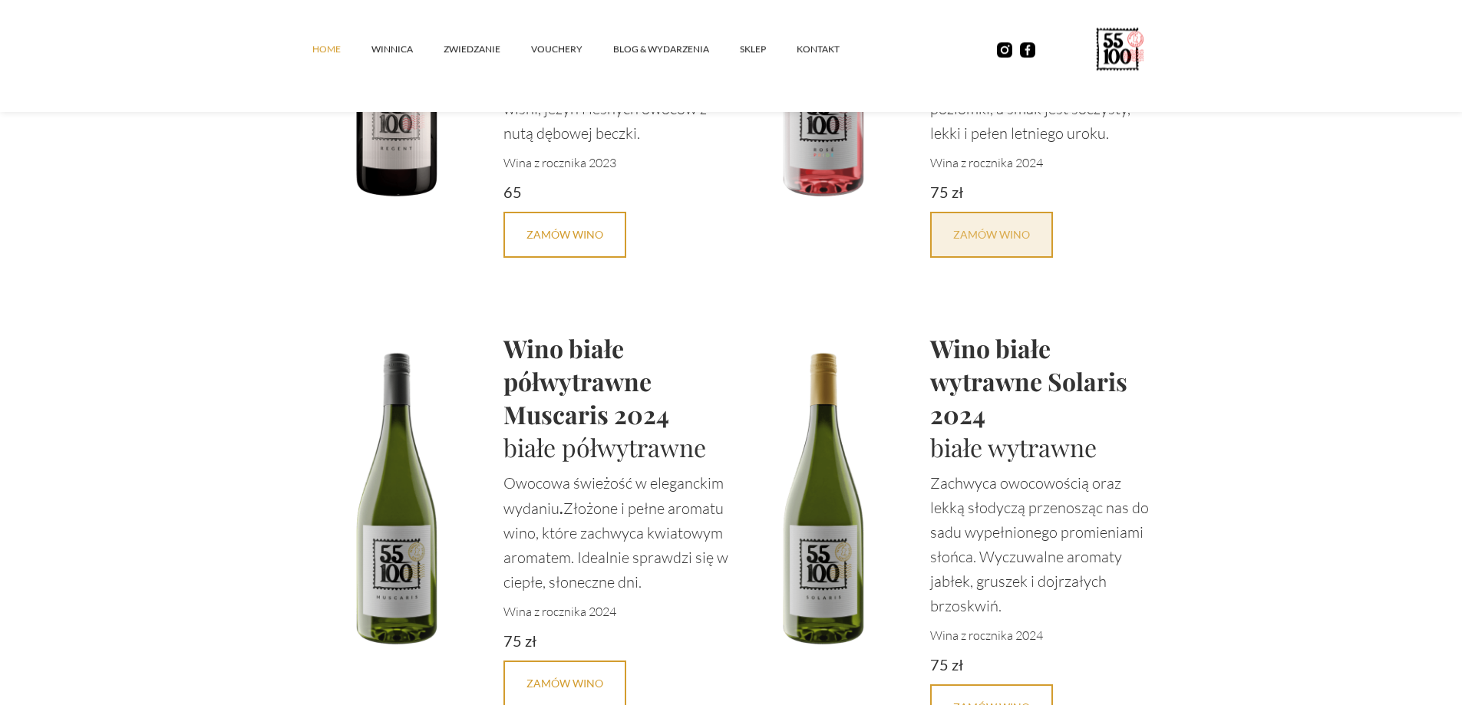
scroll to position [3685, 0]
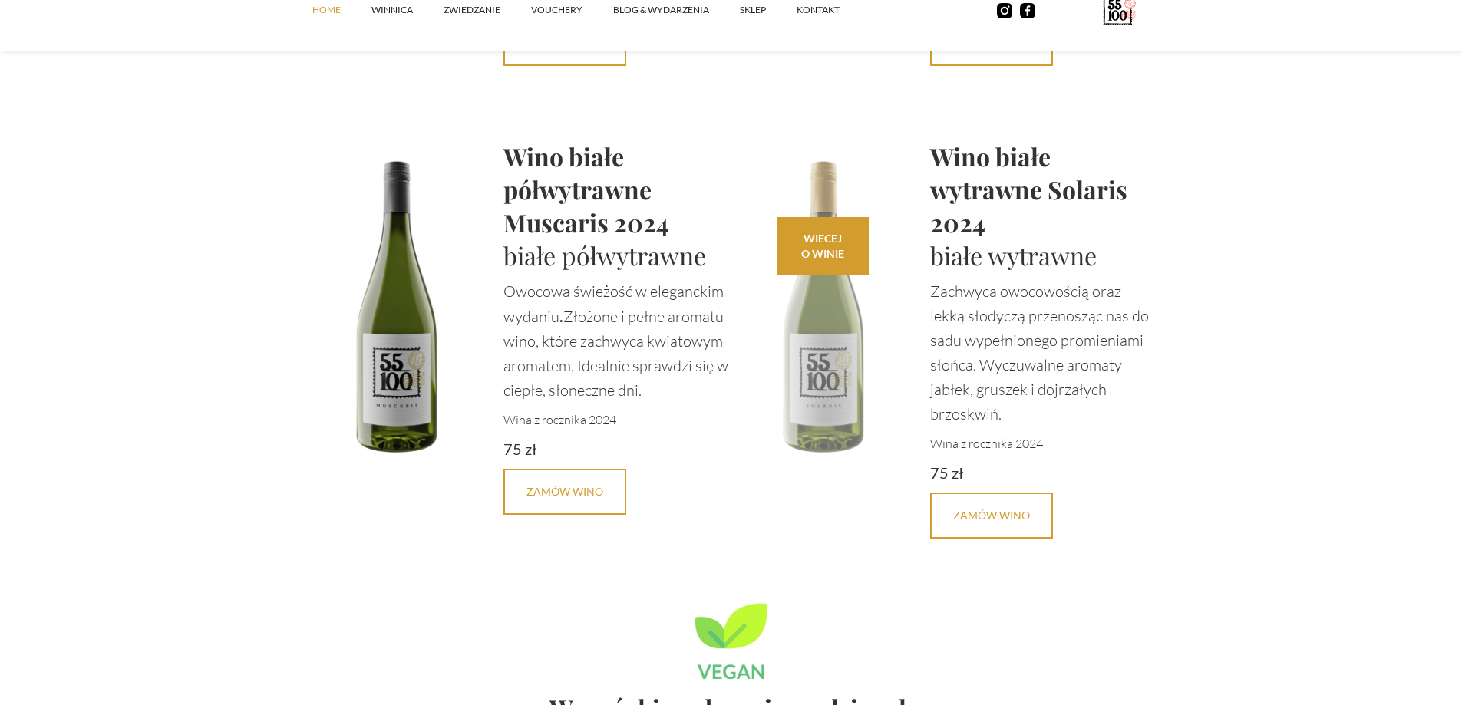
click at [818, 248] on div "WIECEJ O WINIE" at bounding box center [822, 246] width 43 height 31
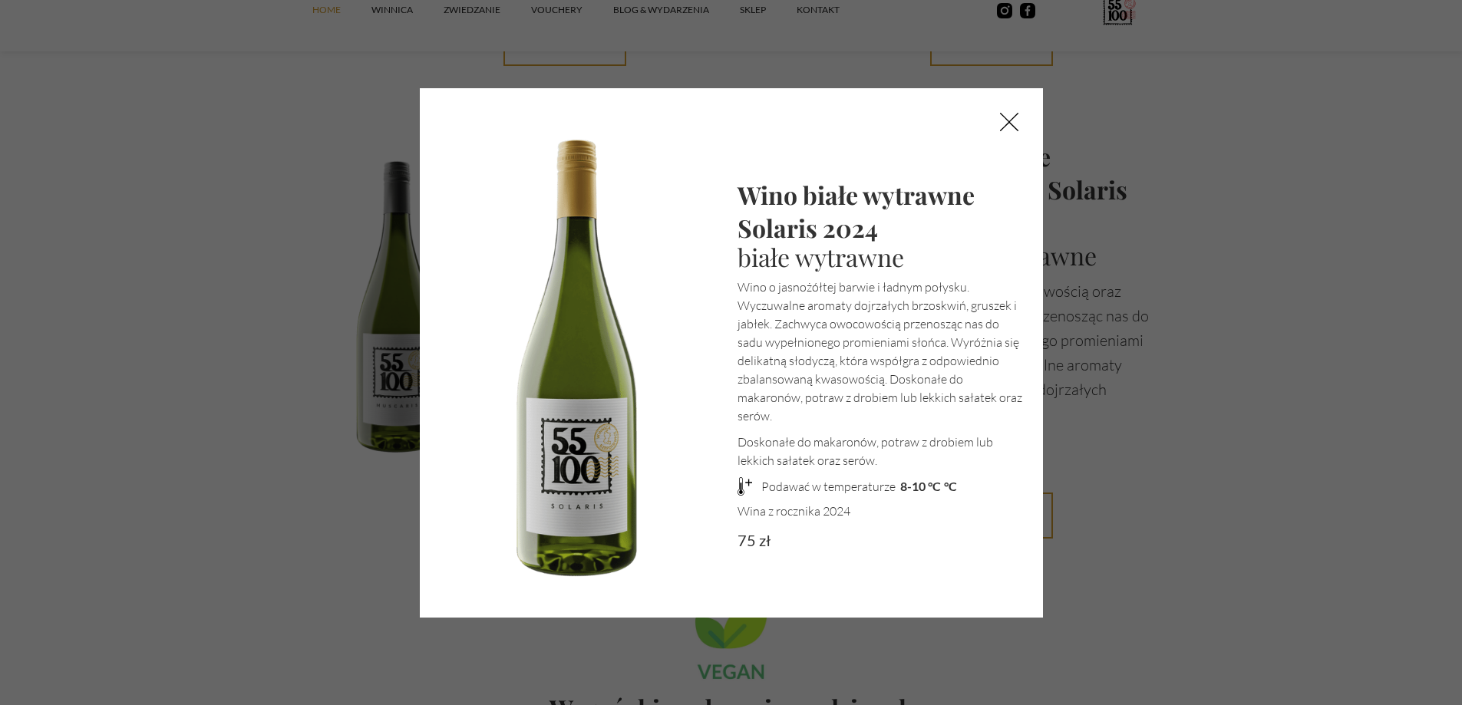
click at [999, 111] on img at bounding box center [1010, 122] width 68 height 68
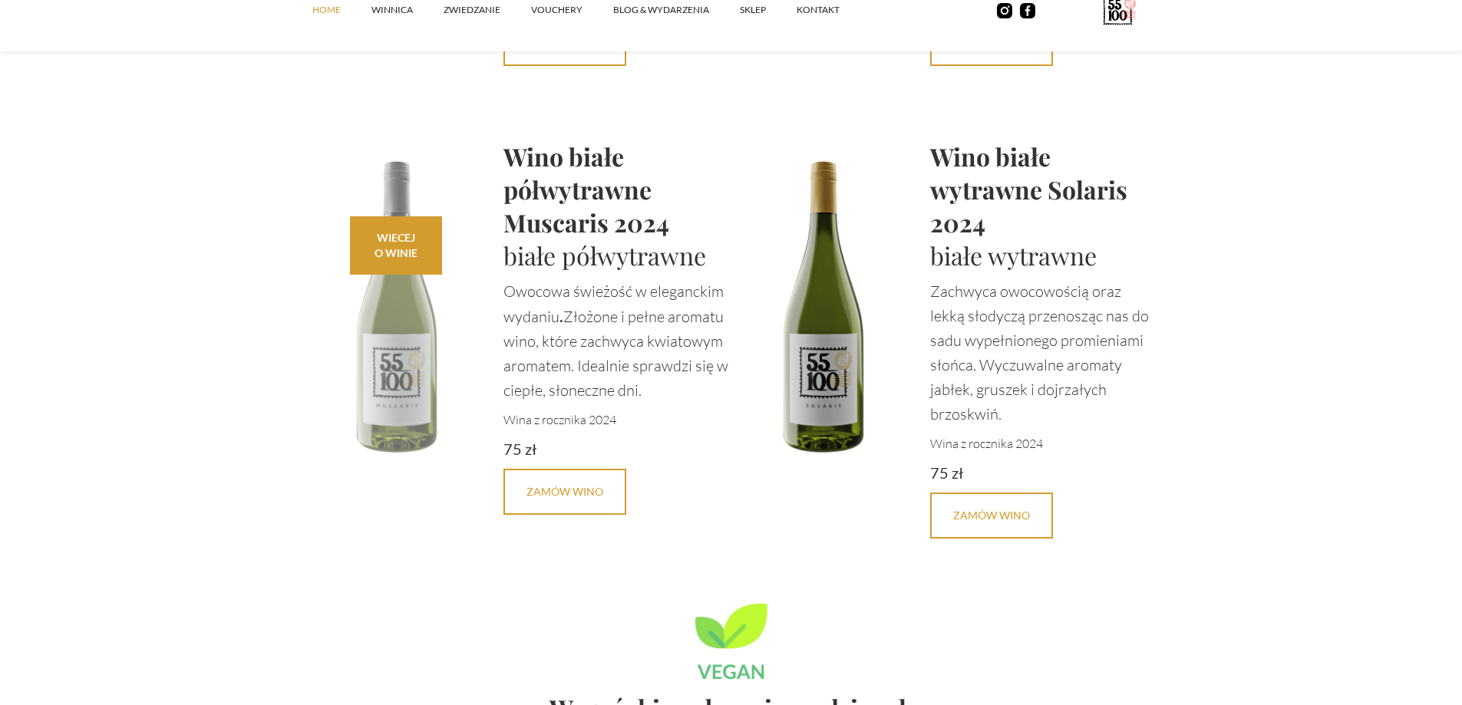
click at [395, 230] on div "WIECEJ O WINIE" at bounding box center [396, 245] width 43 height 31
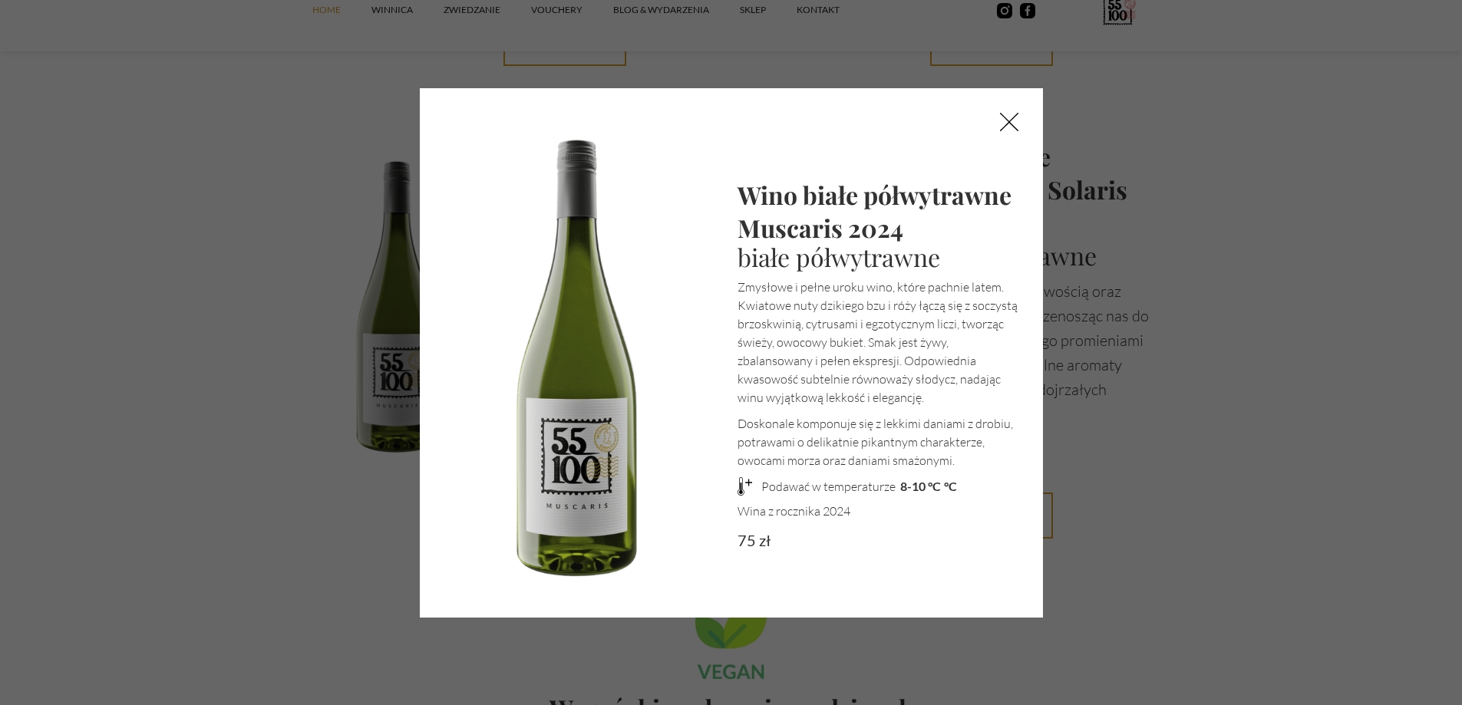
click at [1009, 121] on img at bounding box center [1010, 122] width 68 height 68
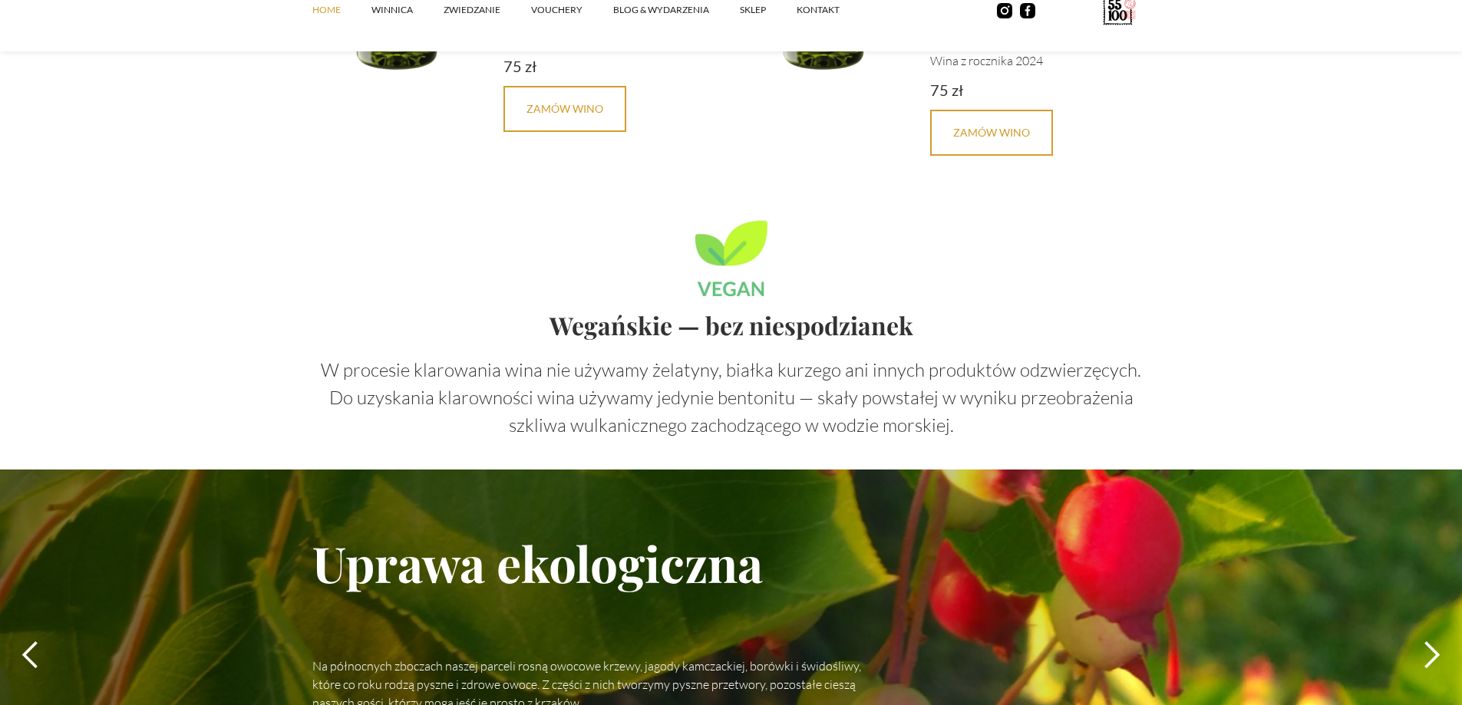
scroll to position [4068, 0]
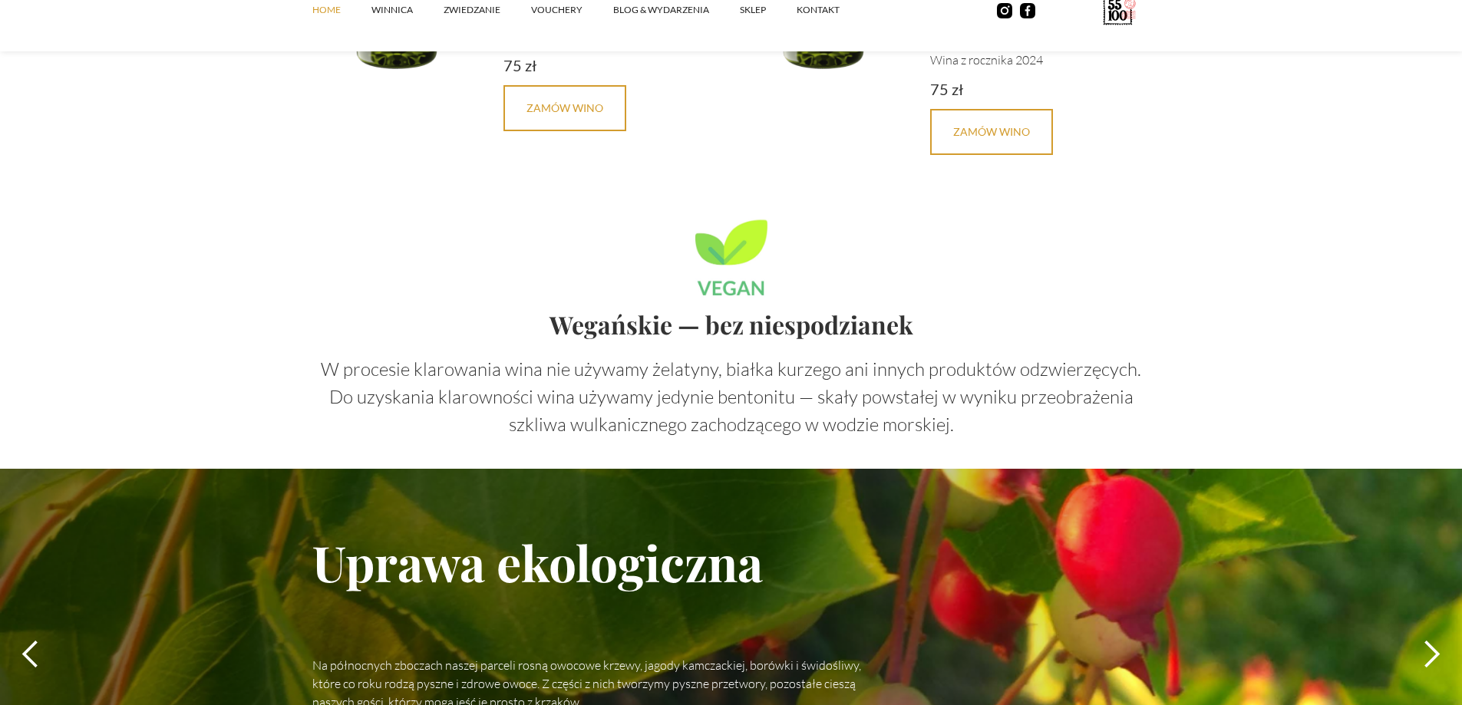
click at [982, 368] on strong "W procesie klarowania wina nie używamy żelatyny, białka kurzego ani innych prod…" at bounding box center [731, 397] width 821 height 78
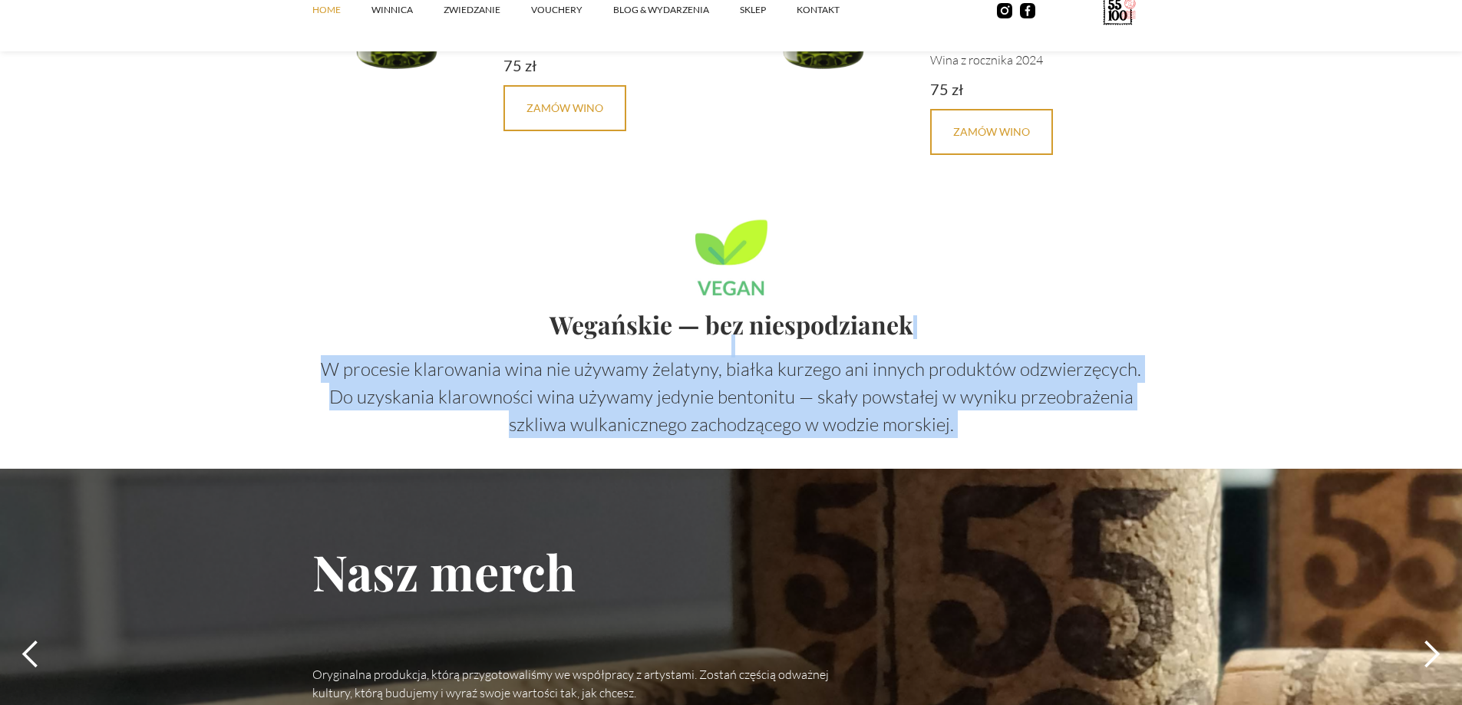
drag, startPoint x: 982, startPoint y: 368, endPoint x: 897, endPoint y: 339, distance: 90.3
click at [896, 341] on div "Wegańskie — bez niespodzianek W procesie klarowania wina nie używamy żelatyny, …" at bounding box center [731, 376] width 838 height 123
click at [897, 341] on div "Wegańskie — bez niespodzianek W procesie klarowania wina nie używamy żelatyny, …" at bounding box center [731, 376] width 838 height 123
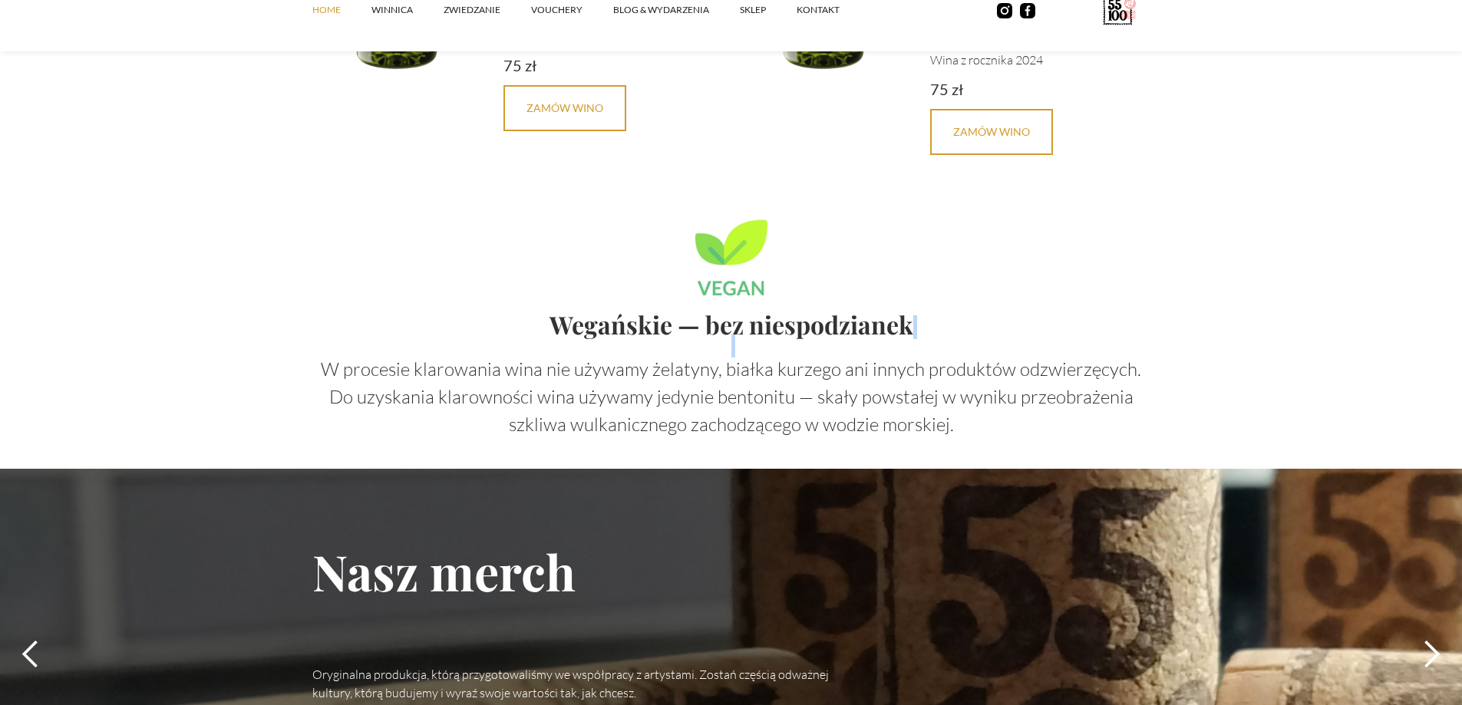
click at [897, 341] on div "Wegańskie — bez niespodzianek W procesie klarowania wina nie używamy żelatyny, …" at bounding box center [731, 376] width 838 height 123
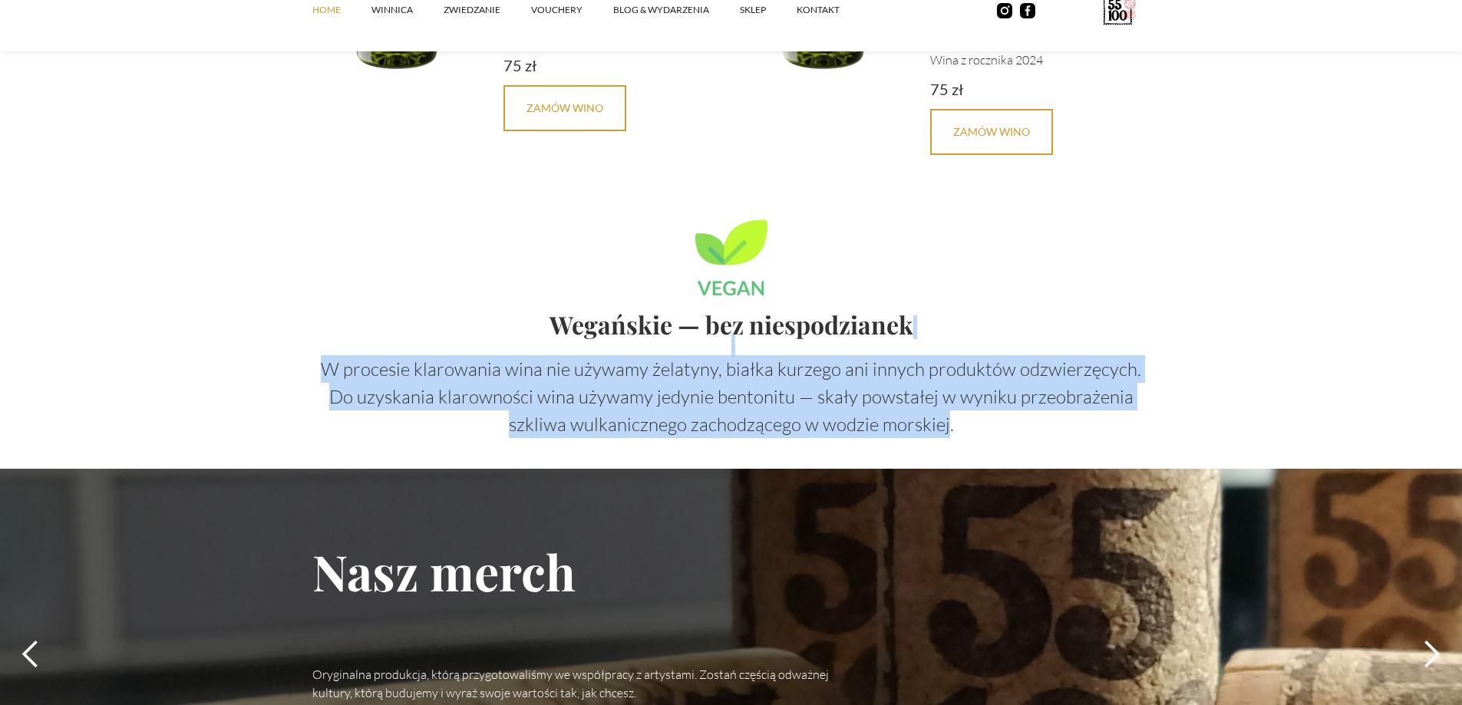
drag, startPoint x: 897, startPoint y: 341, endPoint x: 885, endPoint y: 408, distance: 68.5
click at [885, 408] on div "Wegańskie — bez niespodzianek W procesie klarowania wina nie używamy żelatyny, …" at bounding box center [731, 376] width 838 height 123
click at [887, 404] on strong "W procesie klarowania wina nie używamy żelatyny, białka kurzego ani innych prod…" at bounding box center [731, 397] width 821 height 78
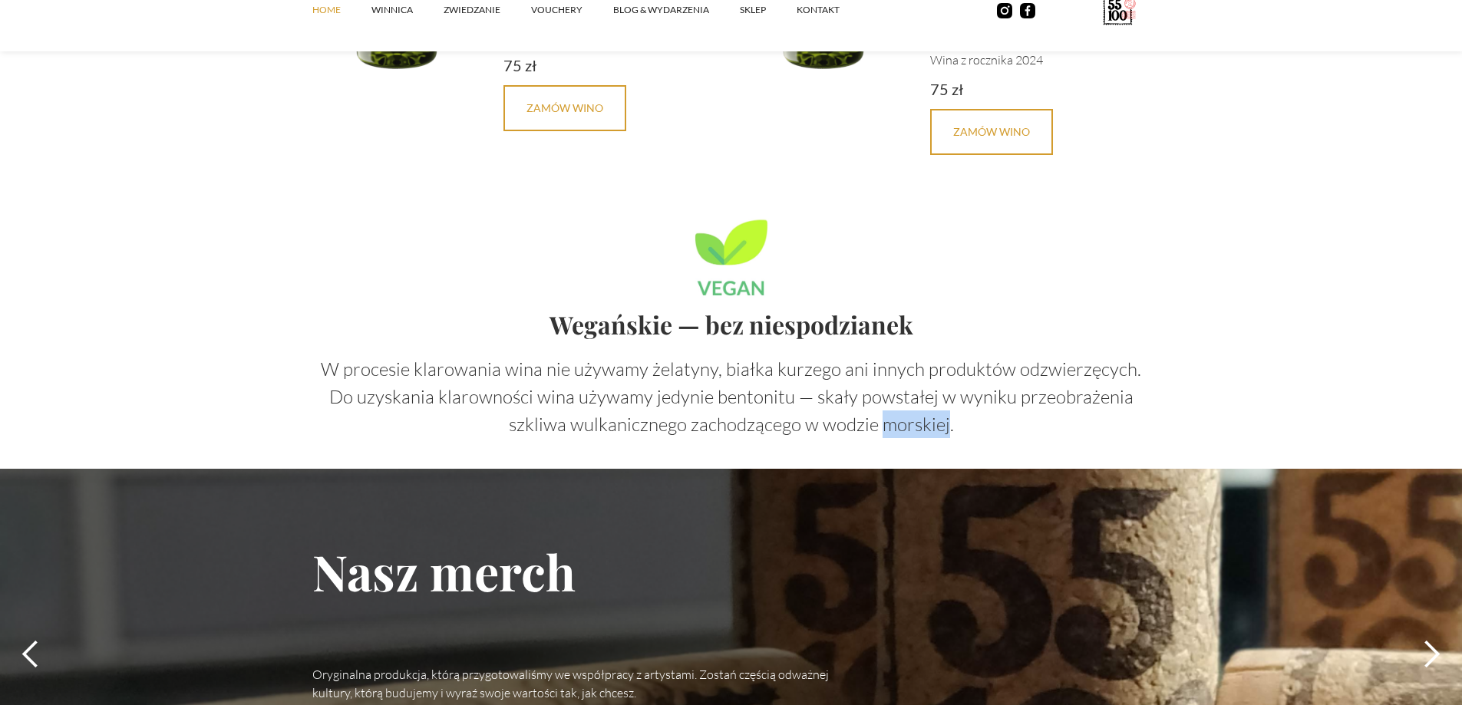
click at [887, 404] on strong "W procesie klarowania wina nie używamy żelatyny, białka kurzego ani innych prod…" at bounding box center [731, 397] width 821 height 78
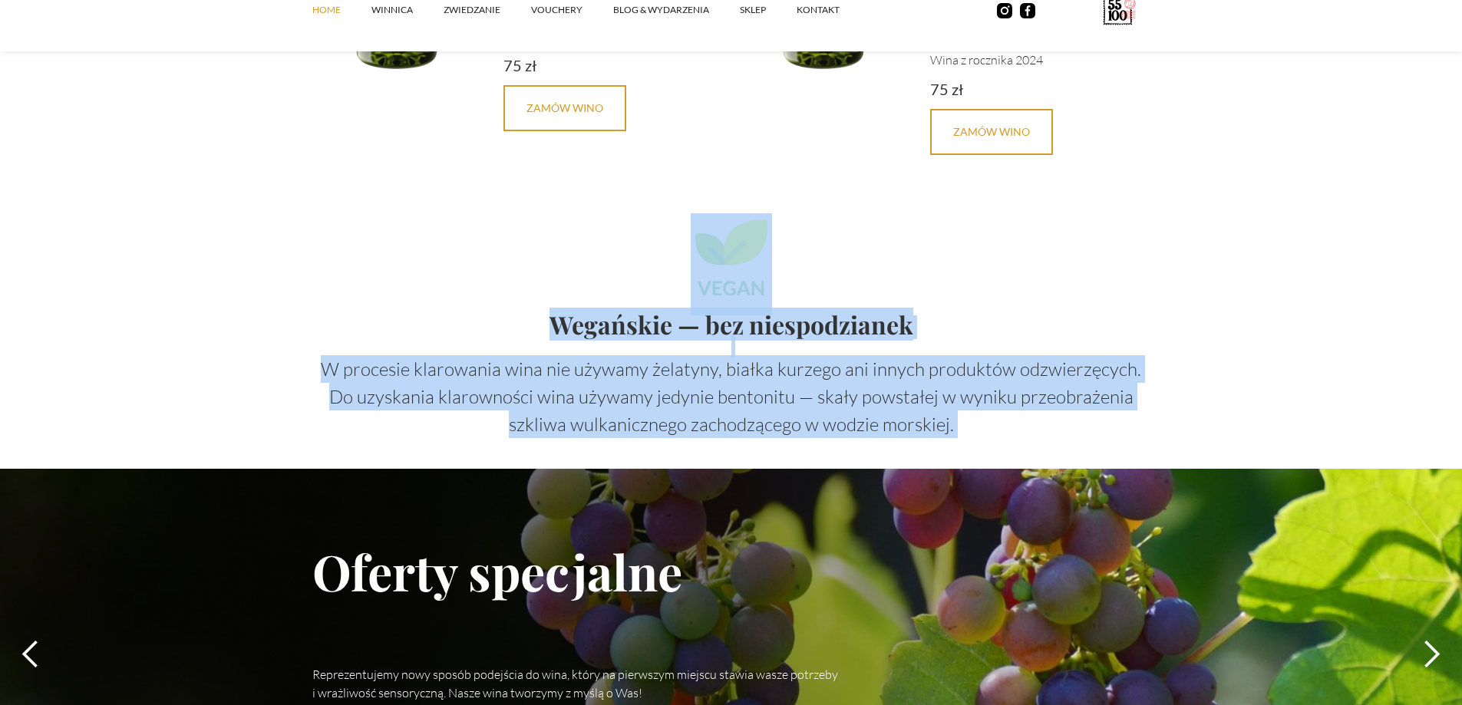
drag, startPoint x: 887, startPoint y: 404, endPoint x: 887, endPoint y: 288, distance: 115.9
click at [887, 288] on div "Wegańskie — bez niespodzianek W procesie klarowania wina nie używamy żelatyny, …" at bounding box center [731, 325] width 838 height 224
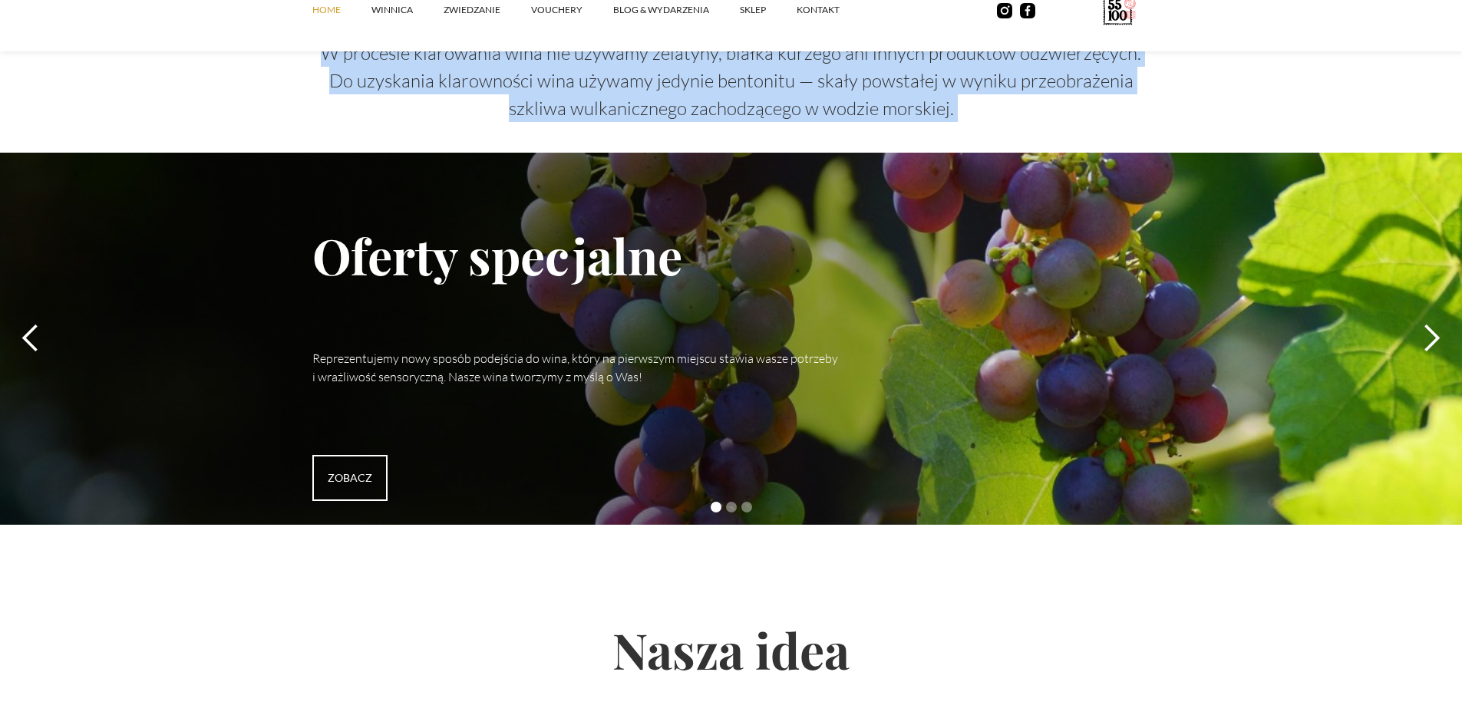
scroll to position [4529, 0]
